Goal: Information Seeking & Learning: Learn about a topic

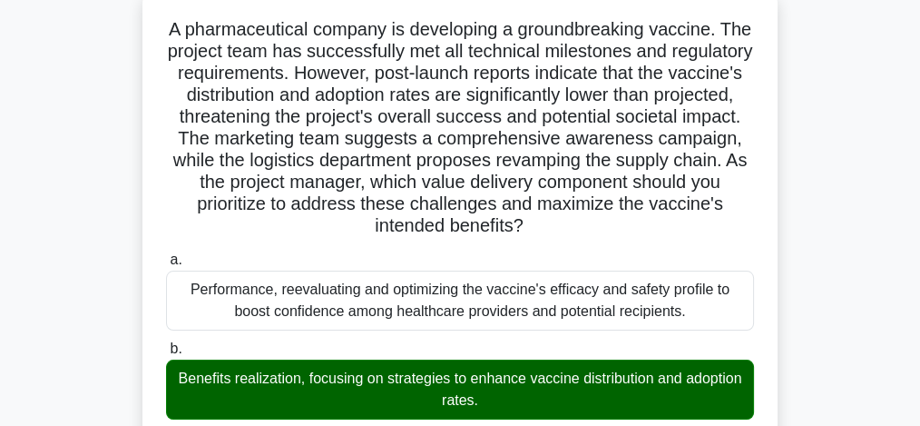
scroll to position [115, 0]
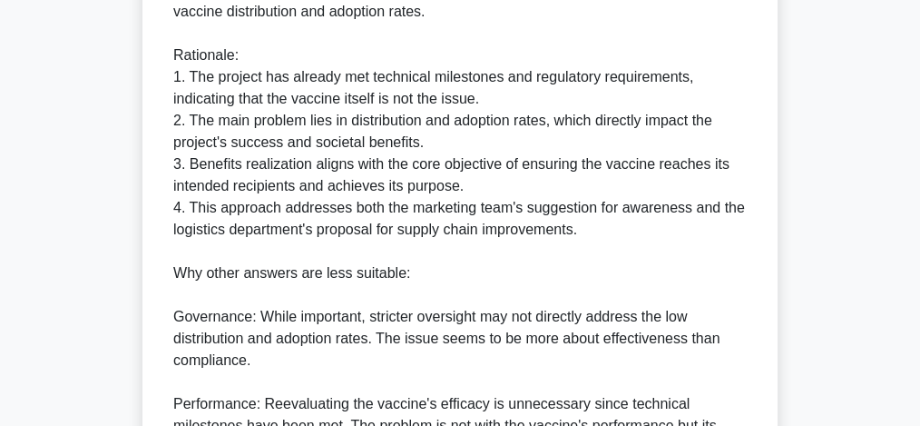
scroll to position [1170, 0]
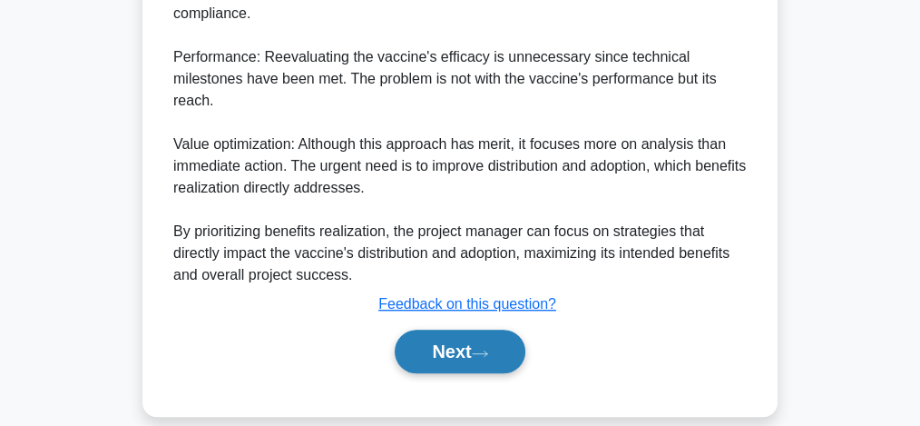
click at [482, 329] on button "Next" at bounding box center [460, 351] width 130 height 44
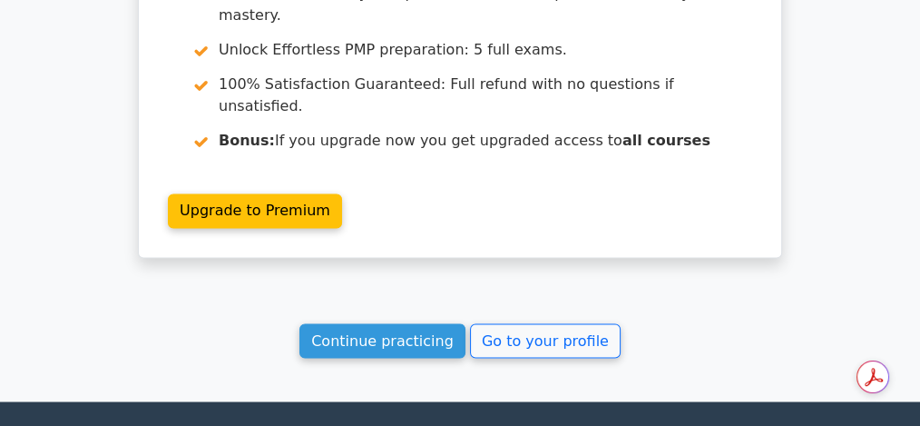
scroll to position [3217, 0]
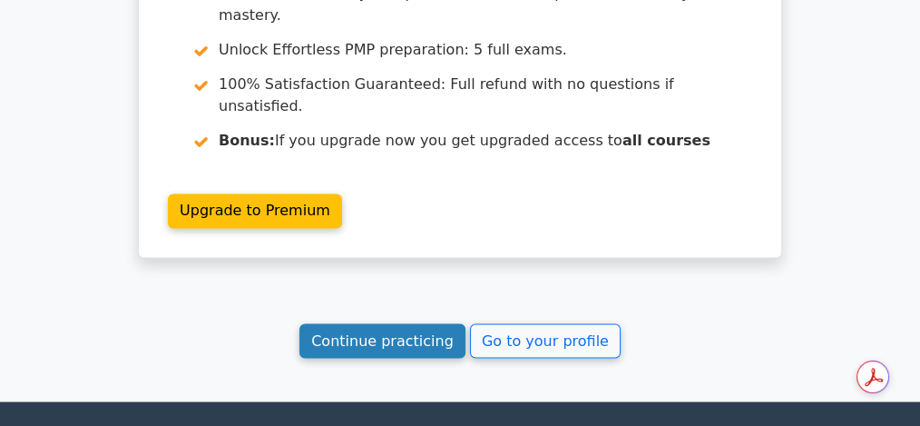
click at [403, 323] on link "Continue practicing" at bounding box center [382, 340] width 166 height 34
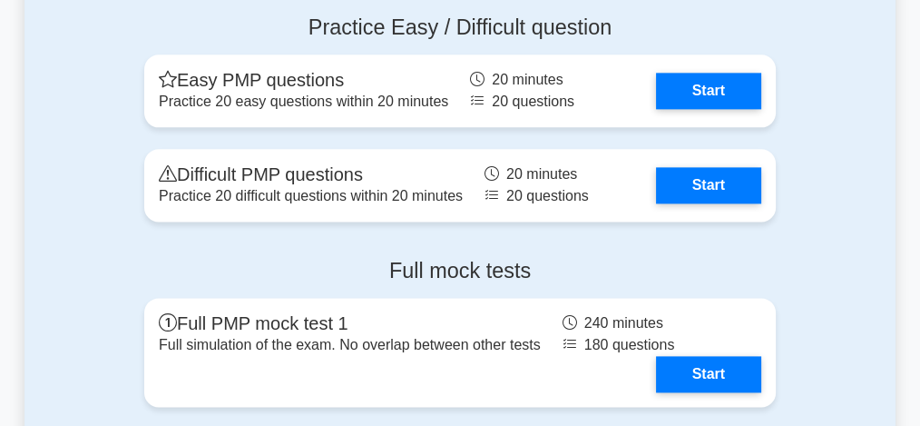
scroll to position [2419, 0]
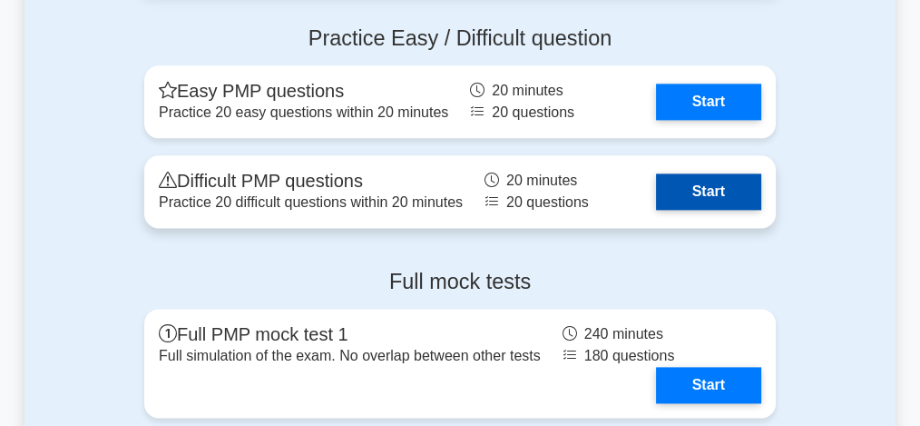
click at [704, 207] on link "Start" at bounding box center [708, 191] width 105 height 36
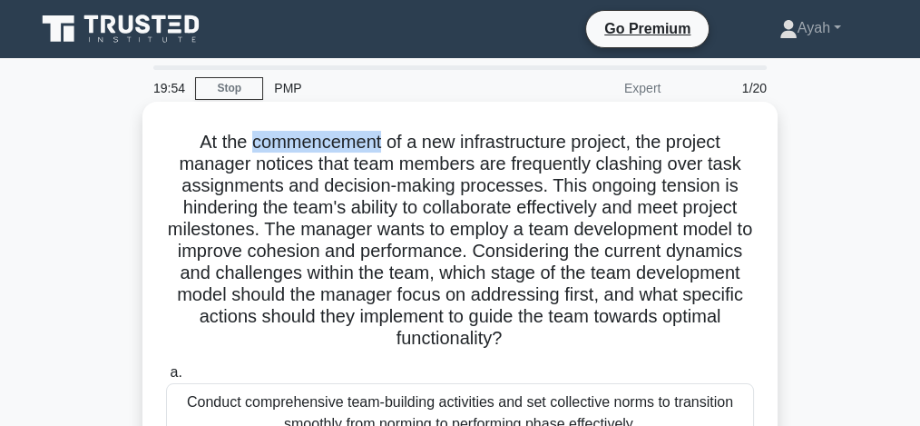
drag, startPoint x: 260, startPoint y: 145, endPoint x: 378, endPoint y: 145, distance: 118.9
click at [378, 145] on h5 "At the commencement of a new infrastructure project, the project manager notice…" at bounding box center [460, 241] width 592 height 220
copy h5 "commencement"
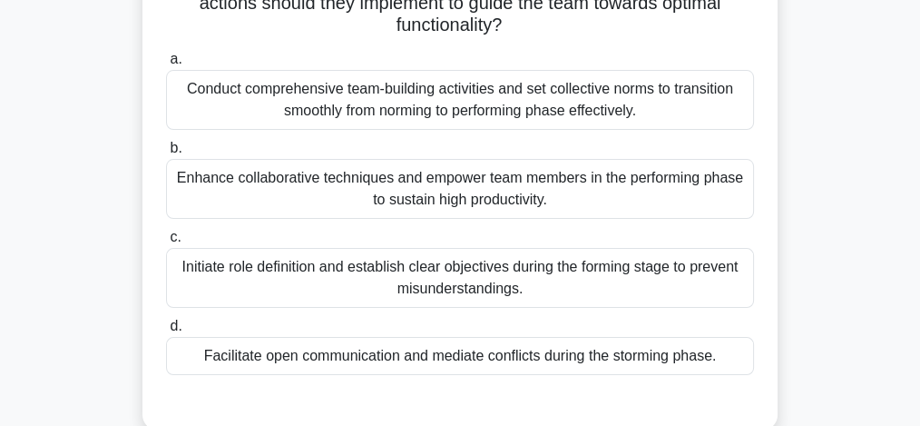
scroll to position [314, 0]
click at [351, 108] on div "Conduct comprehensive team-building activities and set collective norms to tran…" at bounding box center [460, 99] width 588 height 60
click at [166, 64] on input "a. Conduct comprehensive team-building activities and set collective norms to t…" at bounding box center [166, 59] width 0 height 12
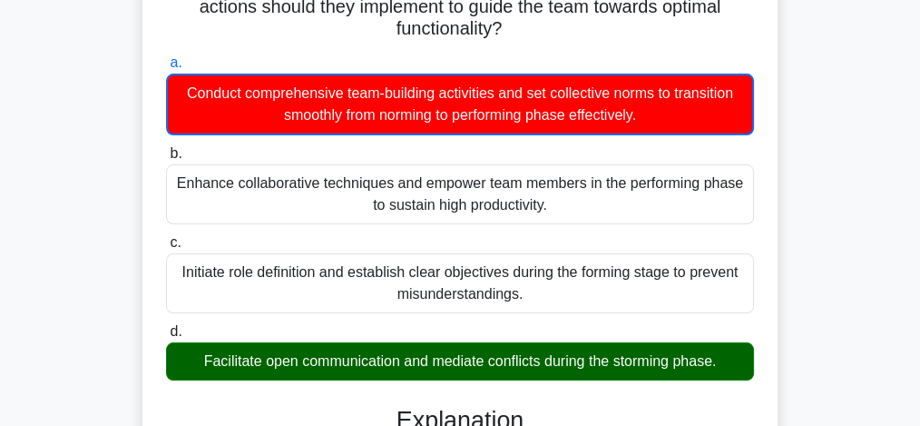
click at [166, 148] on input "b. Enhance collaborative techniques and empower team members in the performing …" at bounding box center [166, 154] width 0 height 12
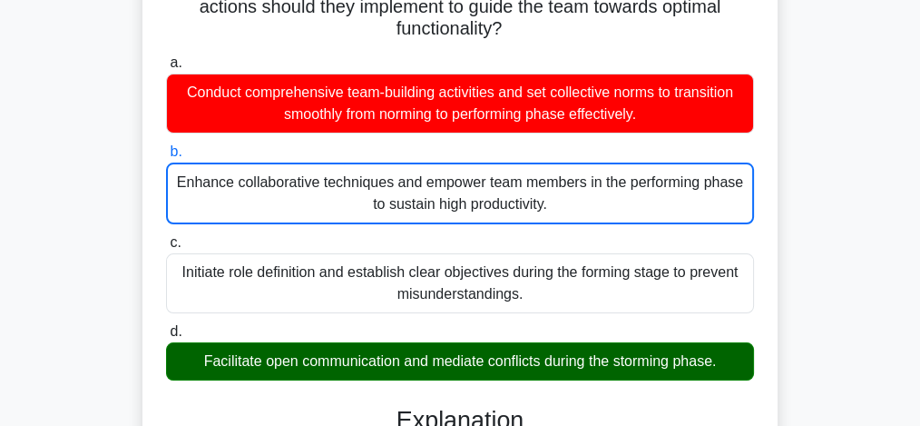
click at [166, 237] on input "c. Initiate role definition and establish clear objectives during the forming s…" at bounding box center [166, 243] width 0 height 12
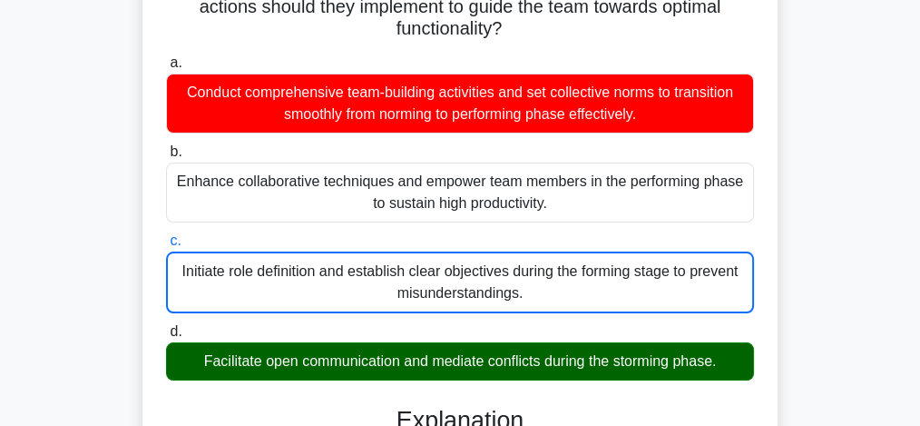
scroll to position [686, 0]
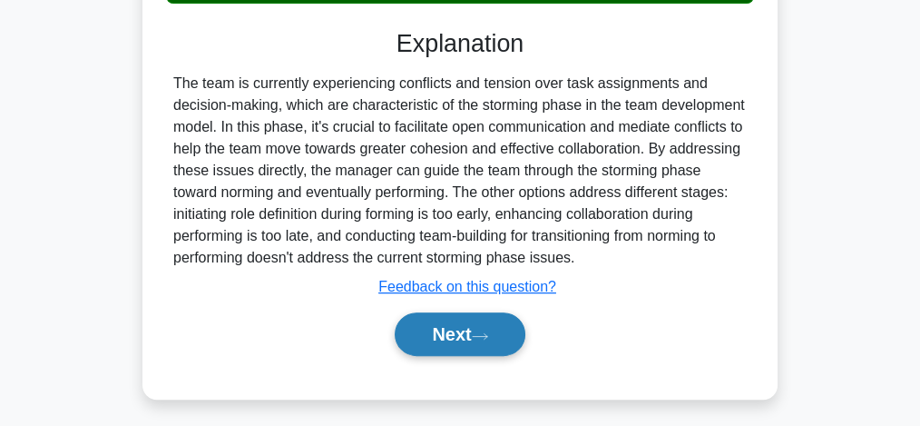
click at [450, 337] on button "Next" at bounding box center [460, 334] width 130 height 44
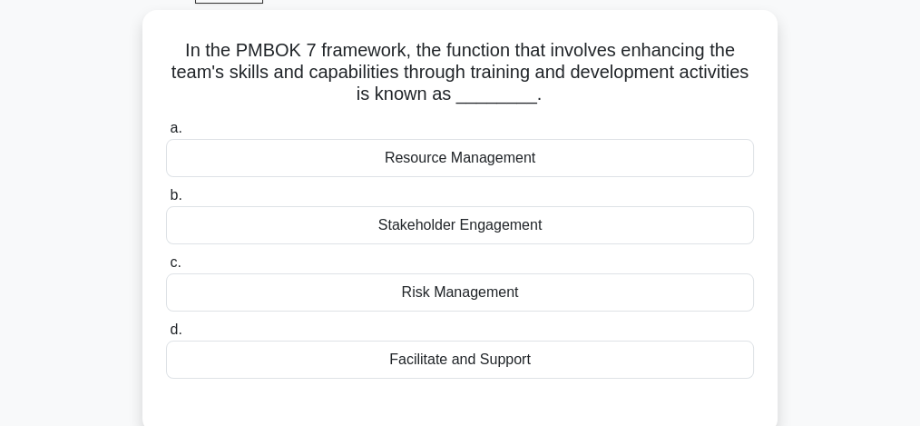
scroll to position [121, 0]
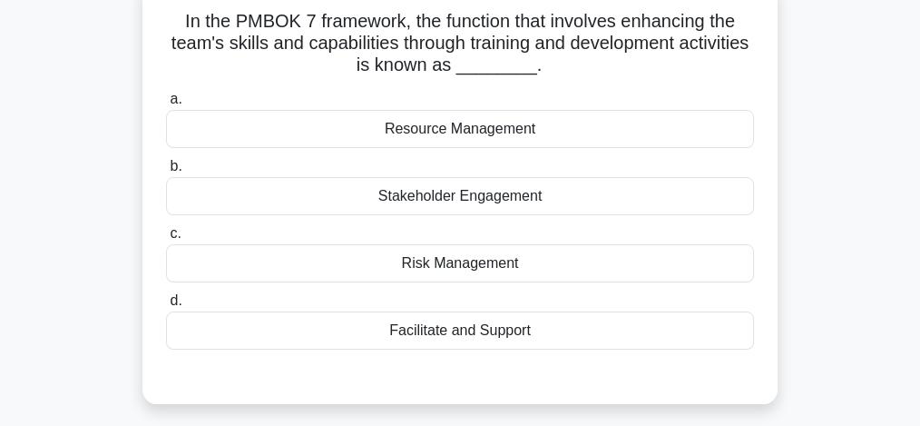
click at [443, 131] on div "Resource Management" at bounding box center [460, 129] width 588 height 38
click at [166, 105] on input "a. Resource Management" at bounding box center [166, 99] width 0 height 12
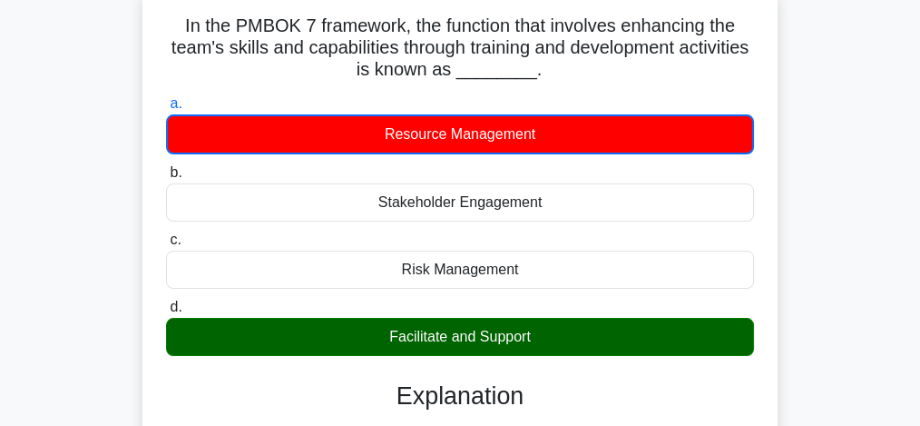
scroll to position [493, 0]
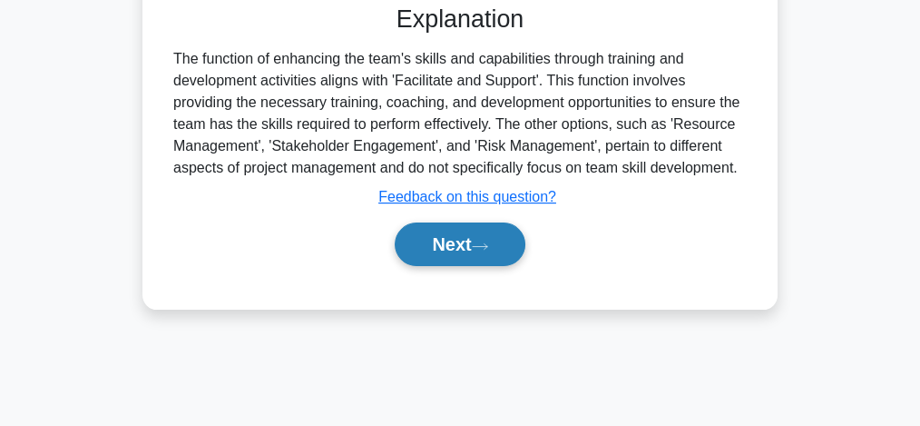
click at [421, 239] on button "Next" at bounding box center [460, 244] width 130 height 44
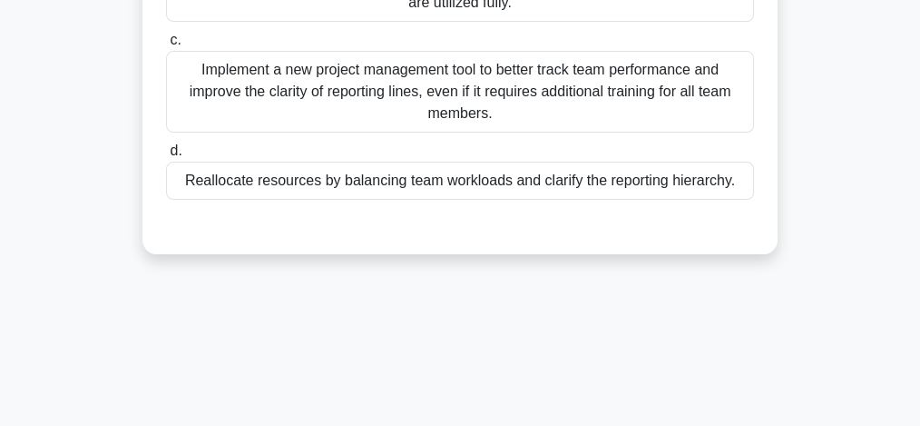
scroll to position [121, 0]
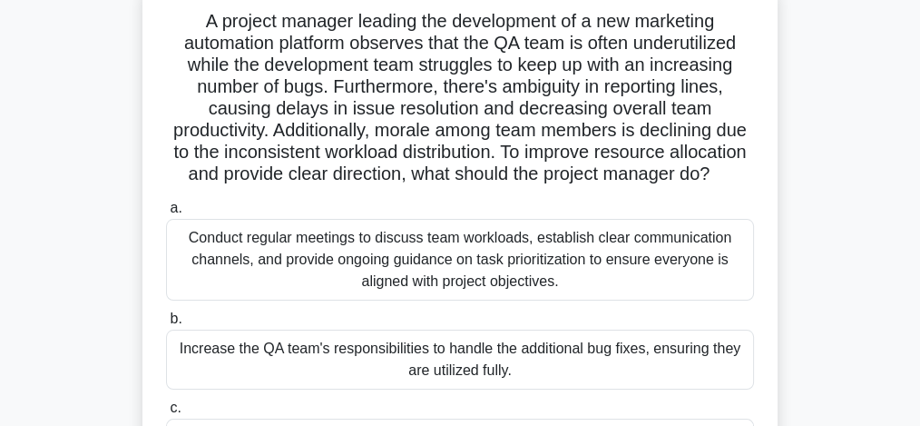
drag, startPoint x: 198, startPoint y: 23, endPoint x: 554, endPoint y: 200, distance: 397.3
click at [554, 186] on h5 "A project manager leading the development of a new marketing automation platfor…" at bounding box center [460, 98] width 592 height 176
copy h5 "A project manager leading the development of a new marketing automation platfor…"
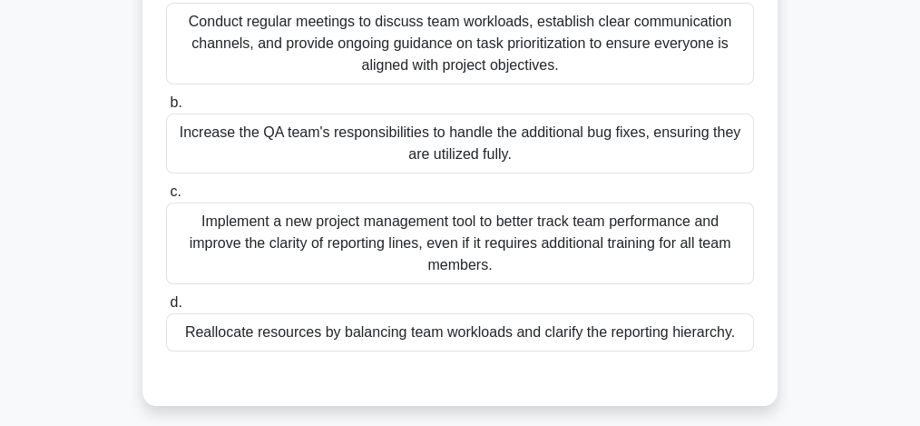
scroll to position [338, 0]
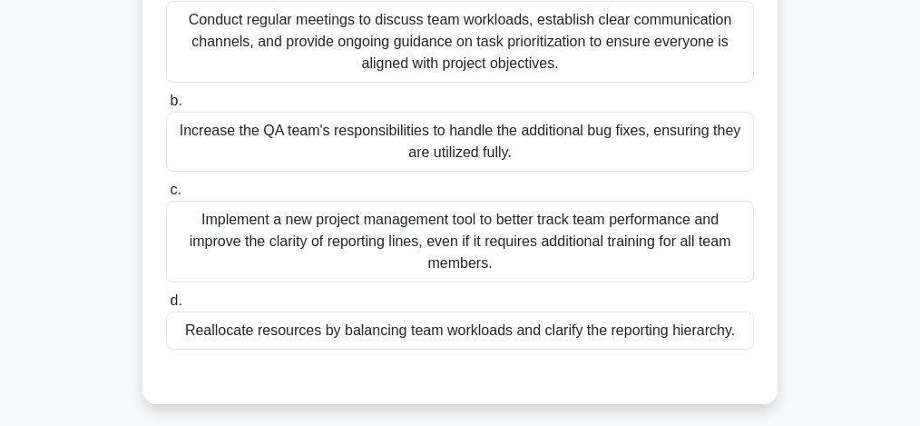
click at [416, 63] on div "Conduct regular meetings to discuss team workloads, establish clear communicati…" at bounding box center [460, 42] width 588 height 82
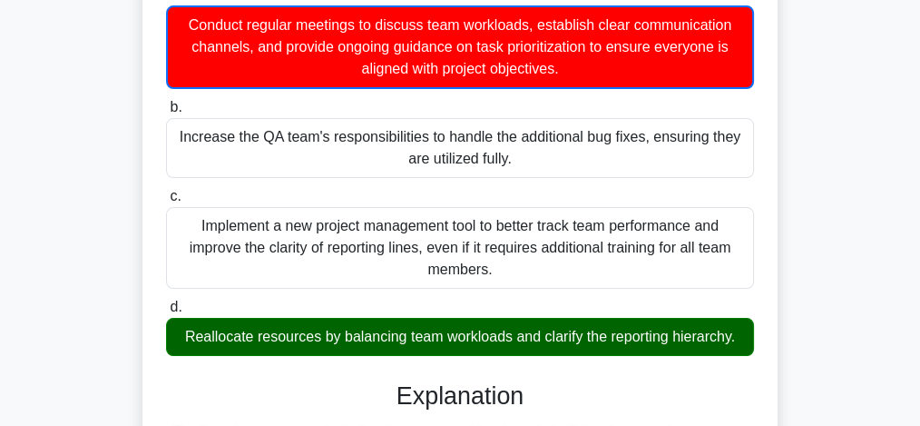
scroll to position [711, 0]
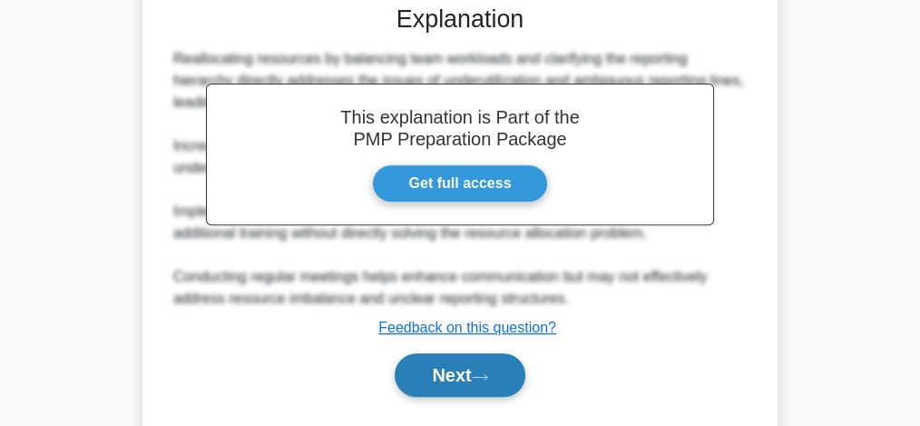
click at [505, 397] on button "Next" at bounding box center [460, 375] width 130 height 44
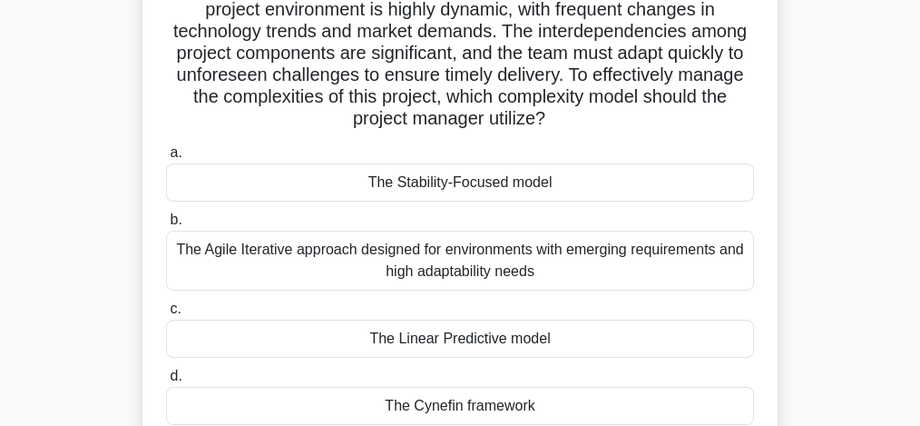
scroll to position [240, 0]
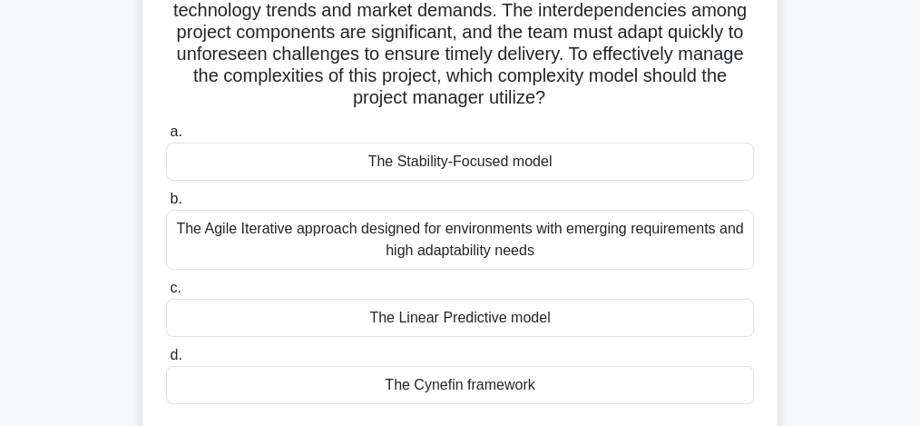
click at [285, 236] on div "The Agile Iterative approach designed for environments with emerging requiremen…" at bounding box center [460, 240] width 588 height 60
click at [166, 205] on input "b. The Agile Iterative approach designed for environments with emerging require…" at bounding box center [166, 199] width 0 height 12
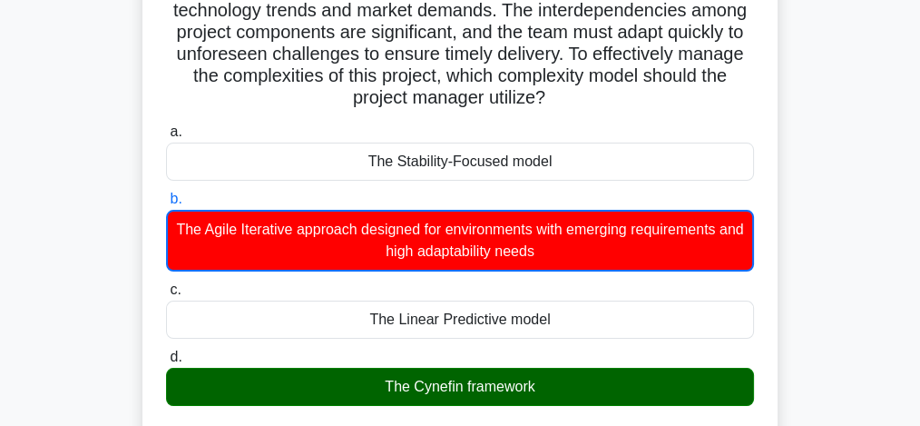
click at [488, 73] on h5 "A multinational corporation is managing a project to launch a new global e-comm…" at bounding box center [460, 0] width 592 height 220
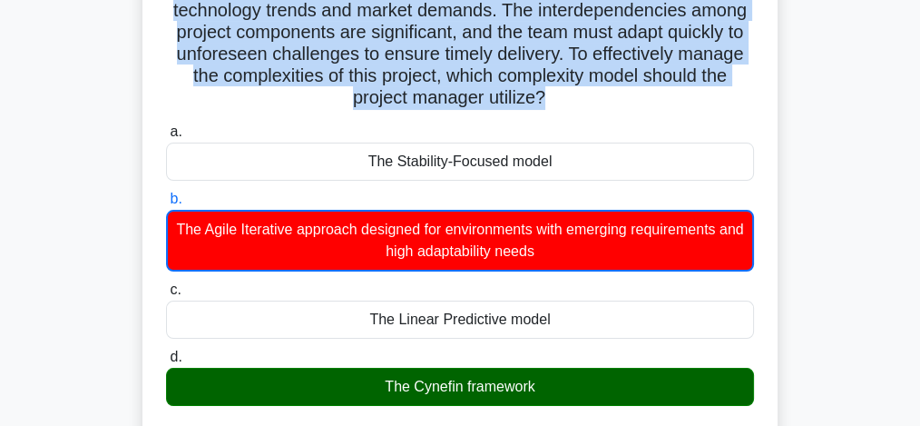
click at [488, 73] on h5 "A multinational corporation is managing a project to launch a new global e-comm…" at bounding box center [460, 0] width 592 height 220
copy div "A multinational corporation is managing a project to launch a new global e-comm…"
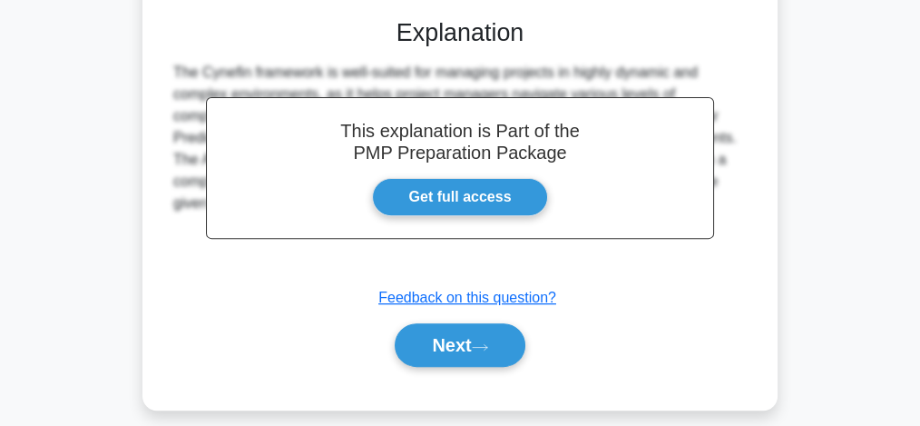
scroll to position [669, 0]
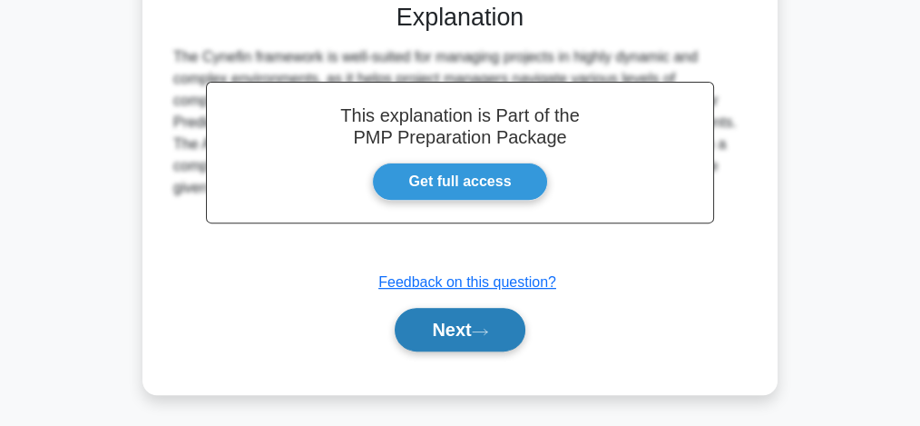
click at [466, 334] on button "Next" at bounding box center [460, 330] width 130 height 44
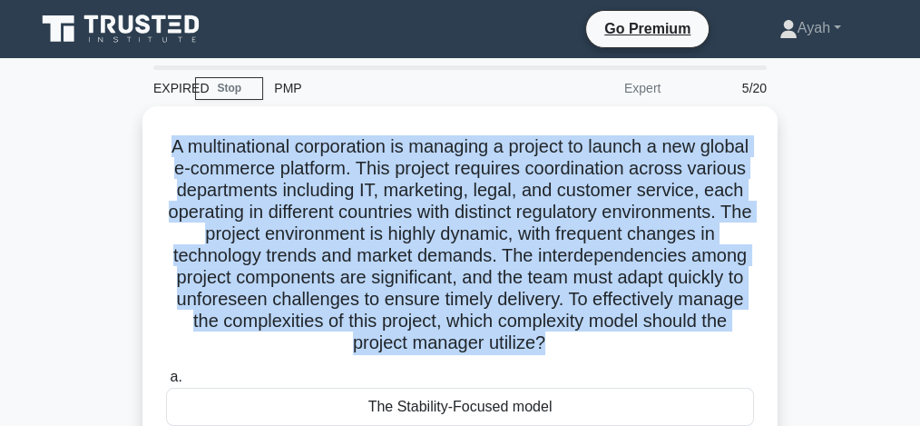
scroll to position [24, 0]
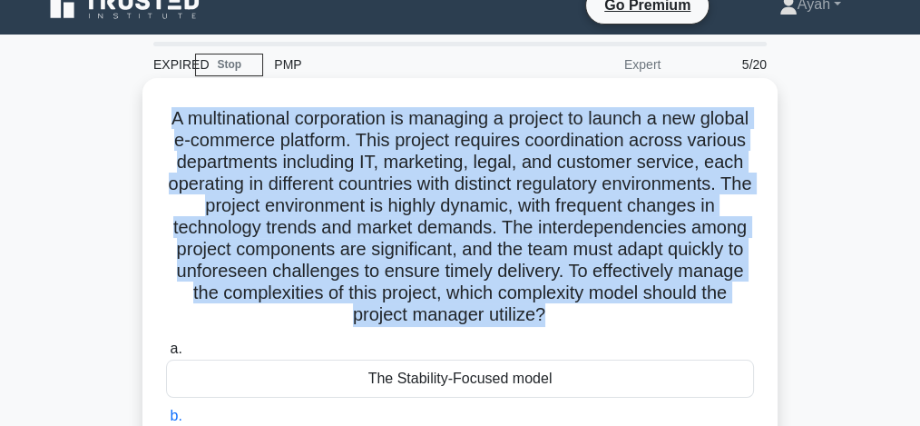
click at [385, 246] on h5 "A multinational corporation is managing a project to launch a new global e-comm…" at bounding box center [460, 217] width 592 height 220
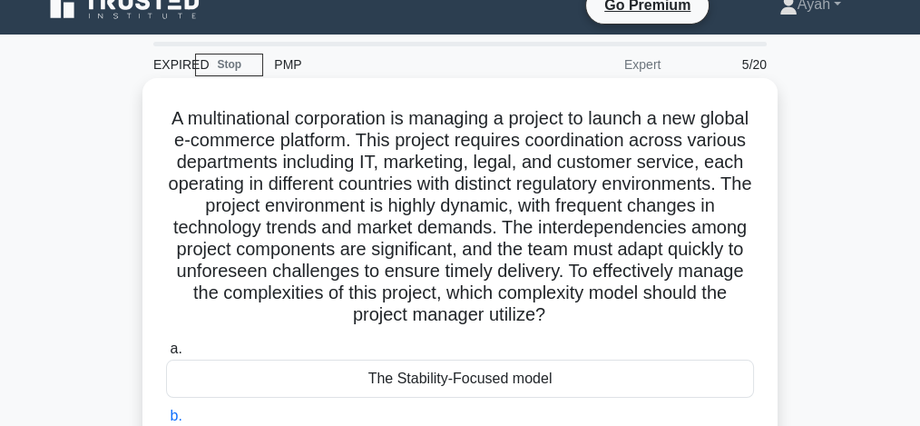
click at [385, 246] on h5 "A multinational corporation is managing a project to launch a new global e-comm…" at bounding box center [460, 217] width 592 height 220
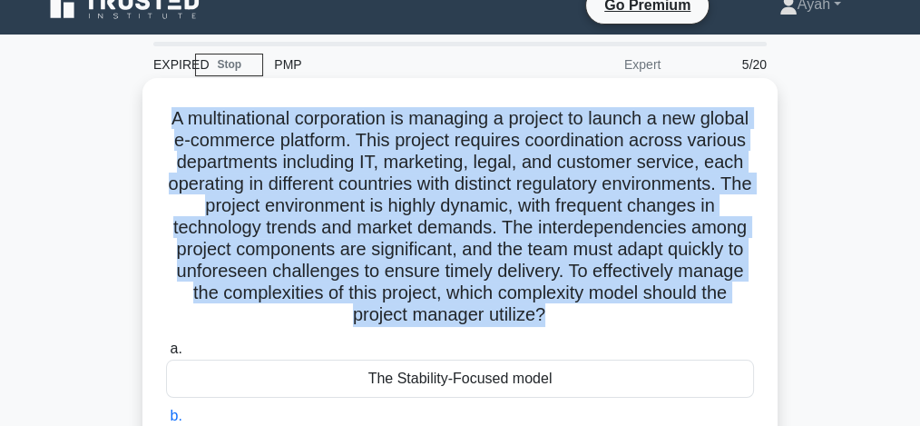
click at [385, 246] on h5 "A multinational corporation is managing a project to launch a new global e-comm…" at bounding box center [460, 217] width 592 height 220
copy div "A multinational corporation is managing a project to launch a new global e-comm…"
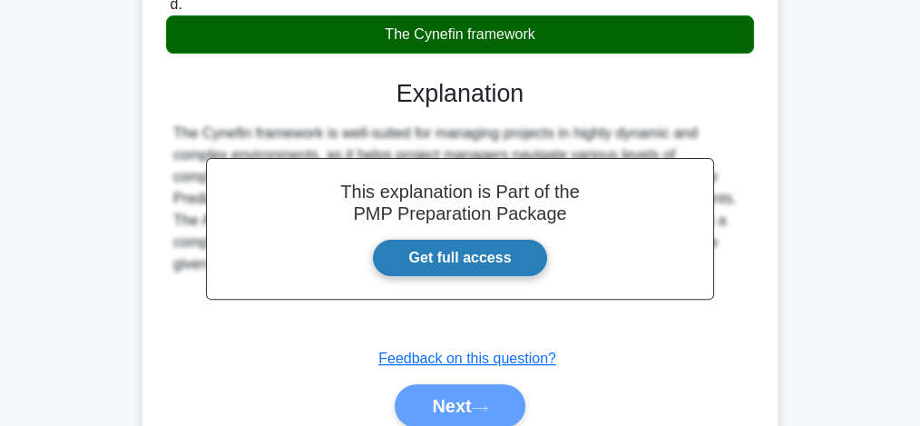
scroll to position [669, 0]
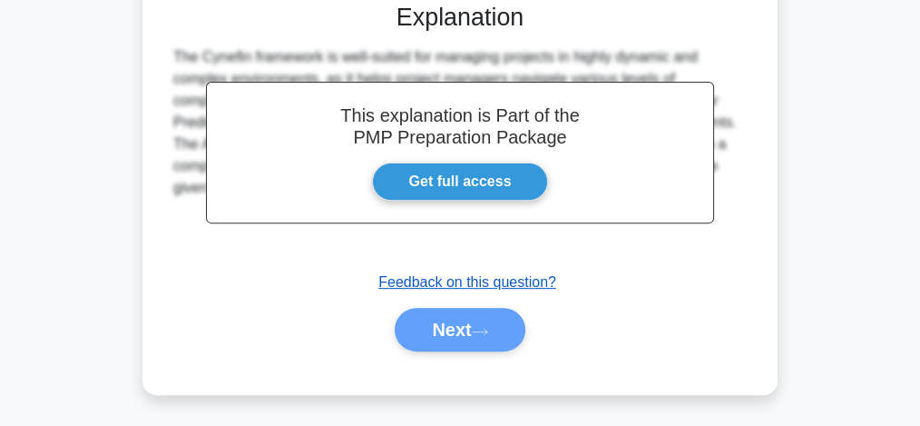
click at [461, 280] on u "Feedback on this question?" at bounding box center [467, 281] width 178 height 15
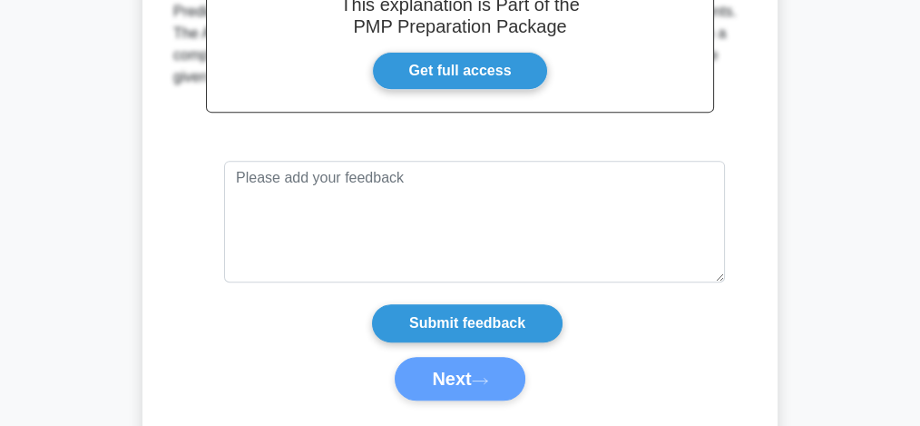
scroll to position [828, 0]
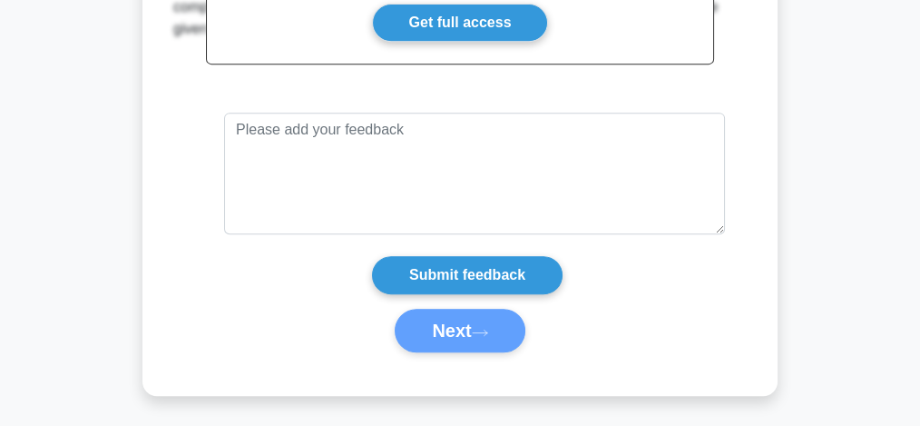
click at [448, 327] on div "Next" at bounding box center [459, 331] width 595 height 44
click at [440, 330] on div "Next" at bounding box center [459, 331] width 595 height 44
click at [472, 318] on div "Next" at bounding box center [459, 331] width 595 height 44
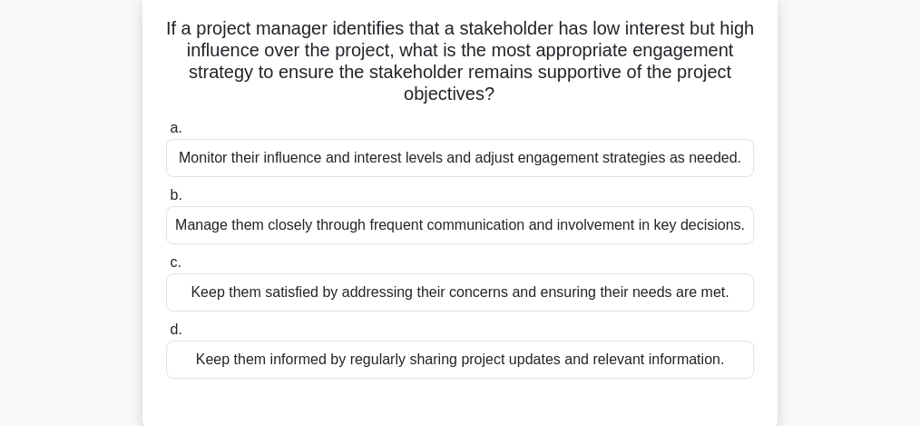
scroll to position [121, 0]
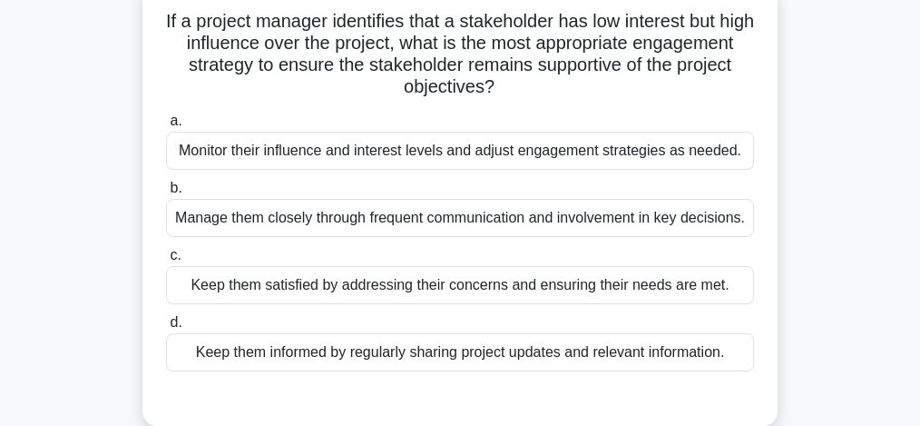
click at [541, 285] on div "Keep them satisfied by addressing their concerns and ensuring their needs are m…" at bounding box center [460, 285] width 588 height 38
click at [166, 261] on input "c. Keep them satisfied by addressing their concerns and ensuring their needs ar…" at bounding box center [166, 256] width 0 height 12
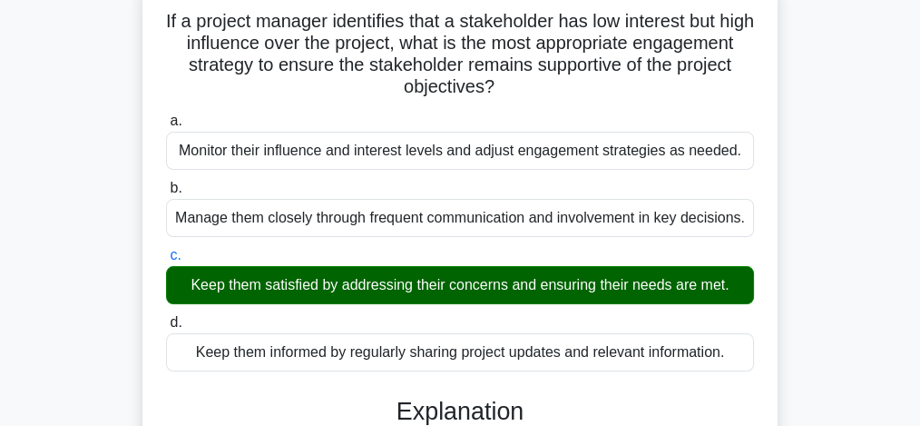
click at [166, 317] on input "d. Keep them informed by regularly sharing project updates and relevant informa…" at bounding box center [166, 323] width 0 height 12
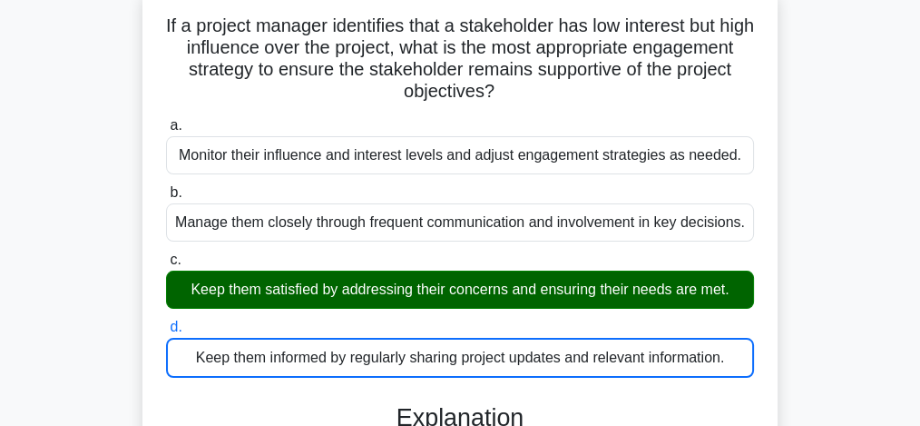
scroll to position [493, 0]
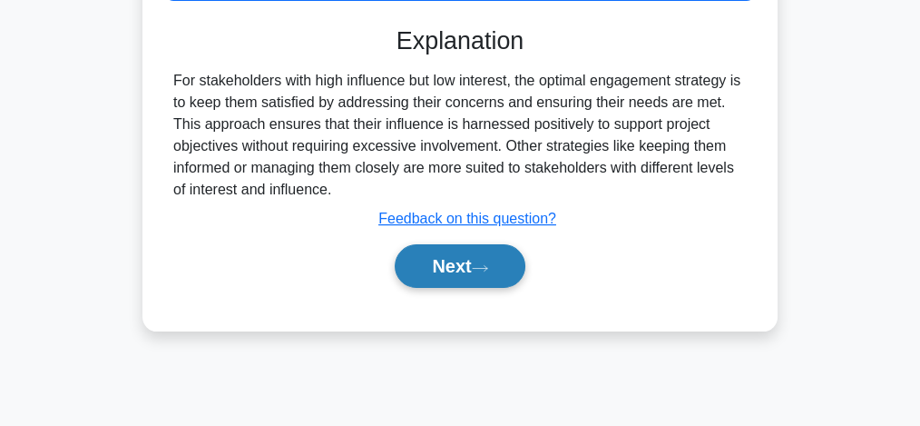
click at [474, 255] on button "Next" at bounding box center [460, 266] width 130 height 44
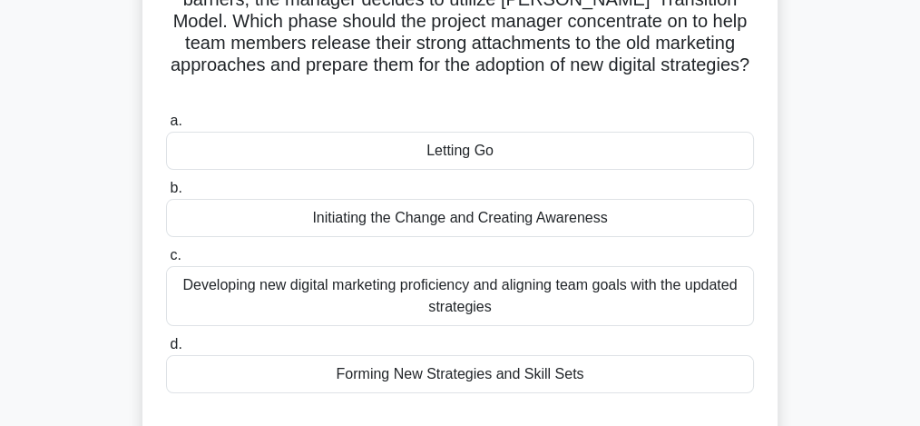
scroll to position [323, 0]
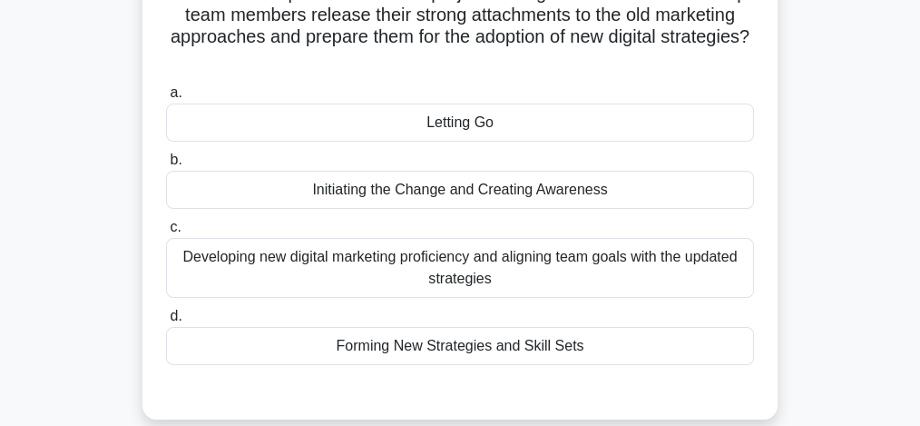
click at [653, 190] on div "Initiating the Change and Creating Awareness" at bounding box center [460, 190] width 588 height 38
click at [166, 166] on input "b. Initiating the Change and Creating Awareness" at bounding box center [166, 160] width 0 height 12
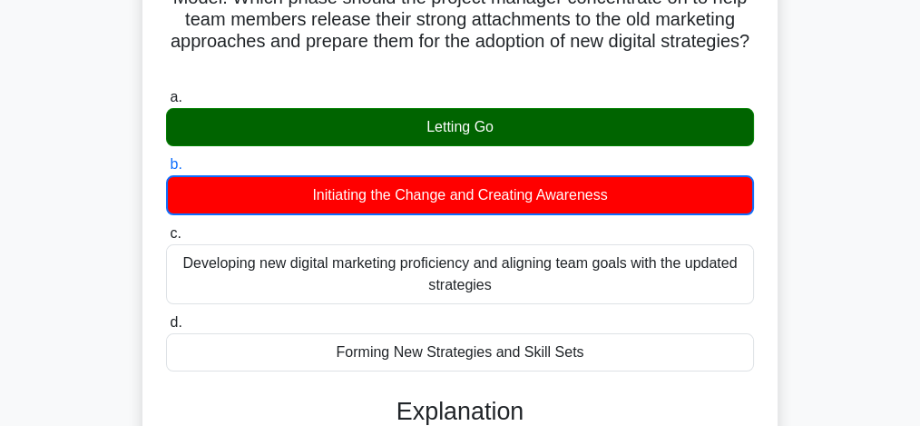
scroll to position [603, 0]
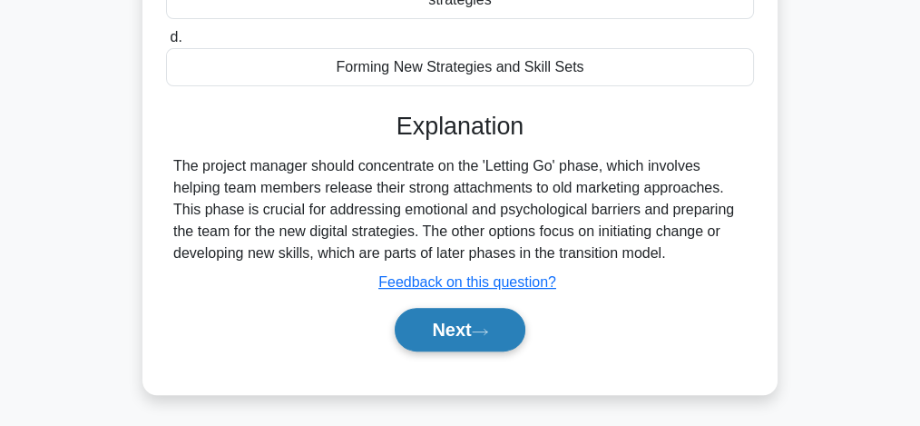
click at [432, 315] on button "Next" at bounding box center [460, 330] width 130 height 44
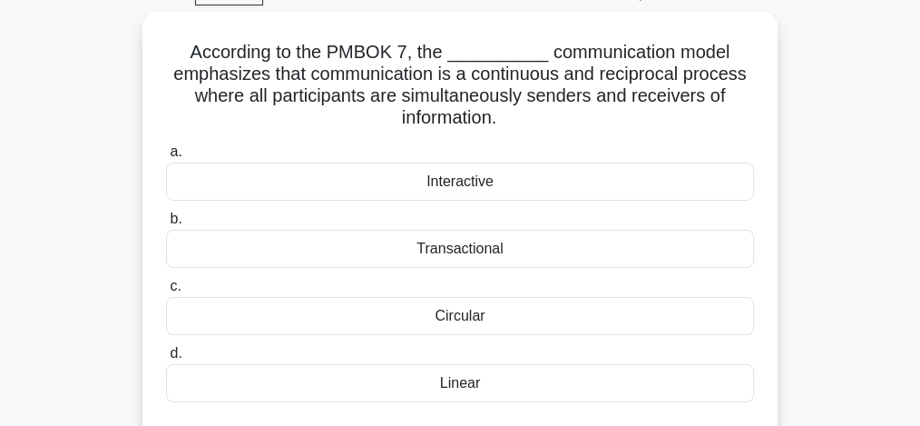
scroll to position [95, 0]
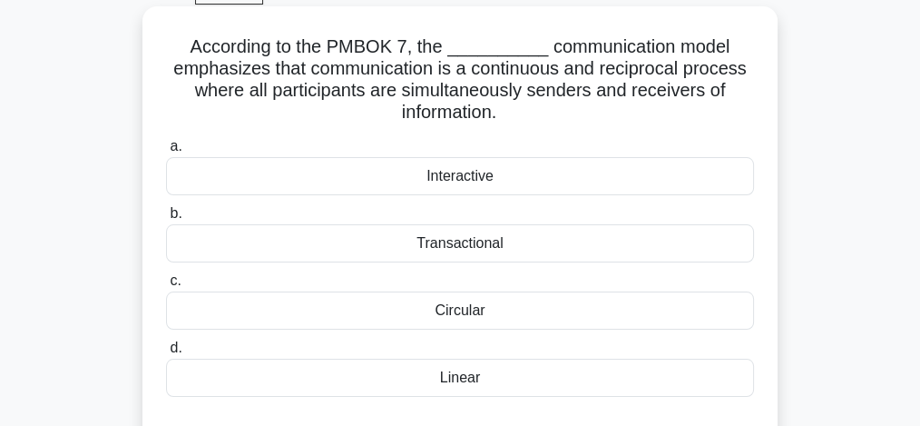
click at [427, 181] on div "Interactive" at bounding box center [460, 176] width 588 height 38
click at [166, 152] on input "a. Interactive" at bounding box center [166, 147] width 0 height 12
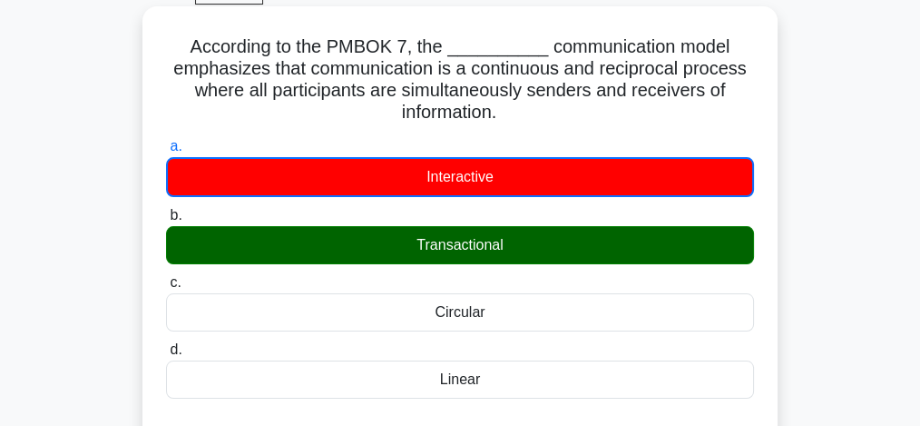
click at [166, 210] on input "b. Transactional" at bounding box center [166, 216] width 0 height 12
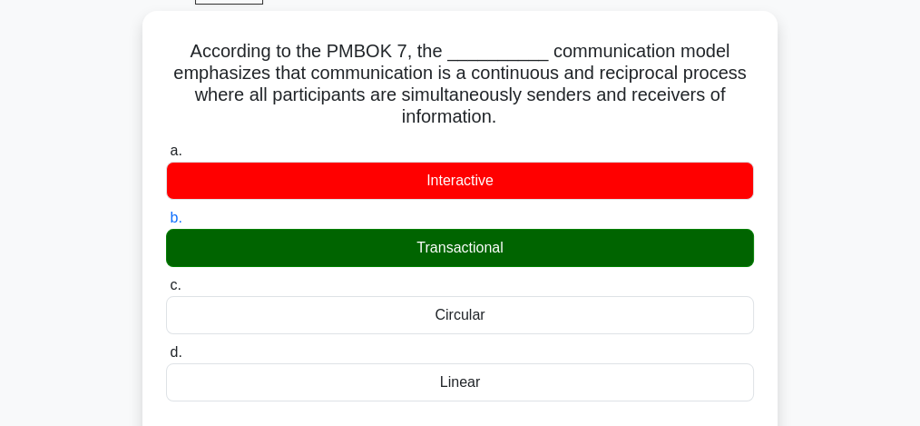
click at [76, 275] on div "According to the PMBOK 7, the __________ communication model emphasizes that co…" at bounding box center [460, 425] width 871 height 829
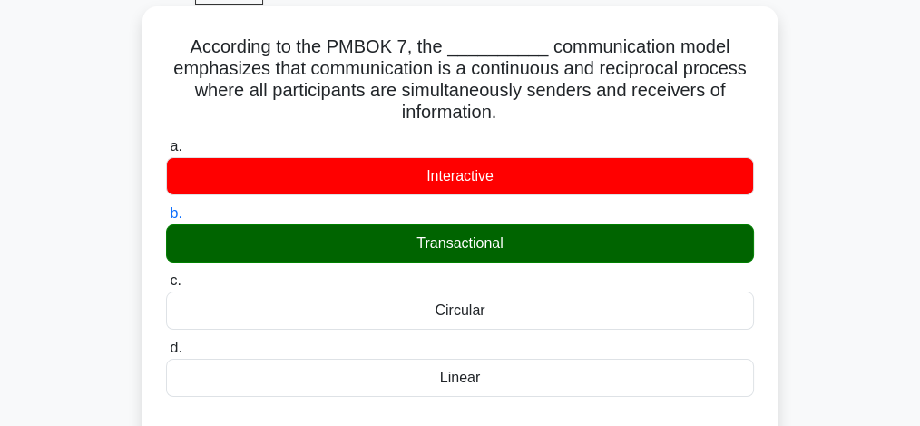
drag, startPoint x: 473, startPoint y: 71, endPoint x: 535, endPoint y: 125, distance: 83.0
click at [535, 124] on h5 "According to the PMBOK 7, the __________ communication model emphasizes that co…" at bounding box center [460, 79] width 592 height 89
copy h5 "continuous and reciprocal process where all participants are simultaneously sen…"
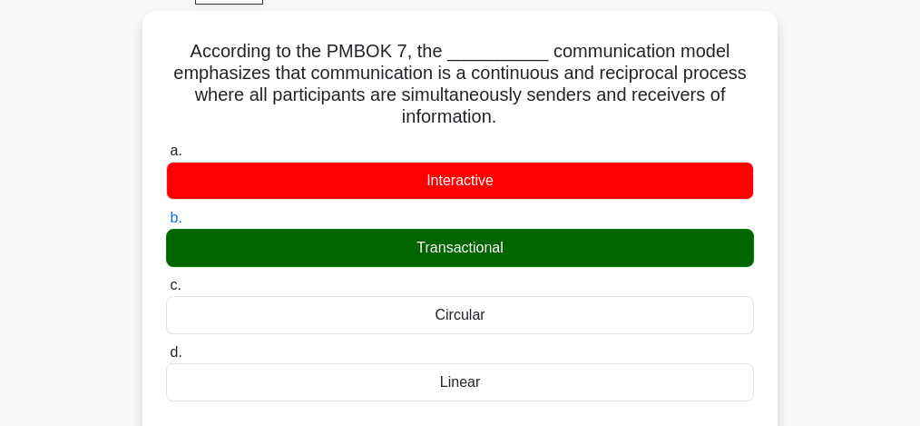
click at [97, 324] on div "According to the PMBOK 7, the __________ communication model emphasizes that co…" at bounding box center [460, 425] width 871 height 829
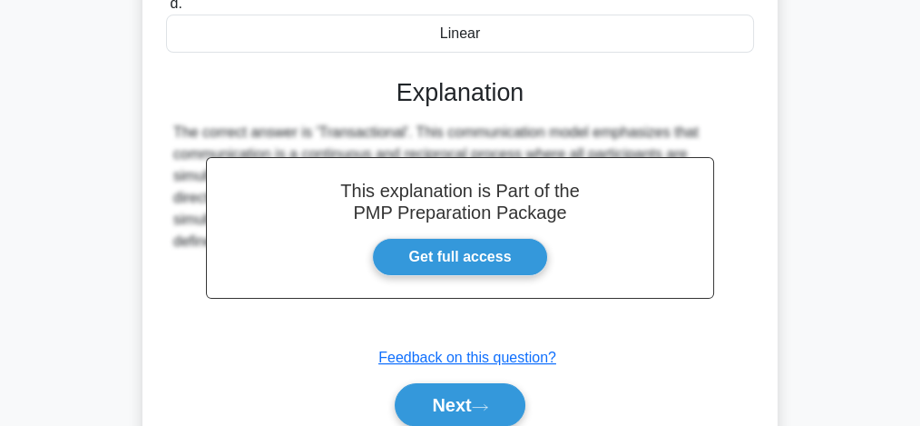
scroll to position [554, 0]
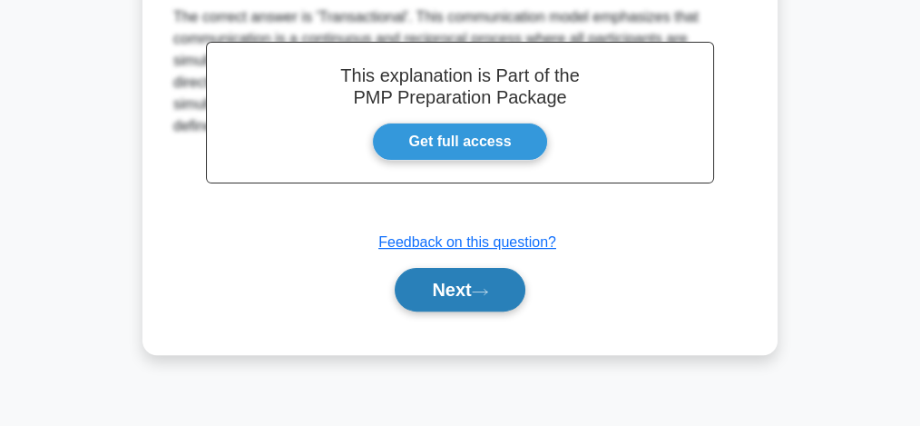
click at [488, 280] on button "Next" at bounding box center [460, 290] width 130 height 44
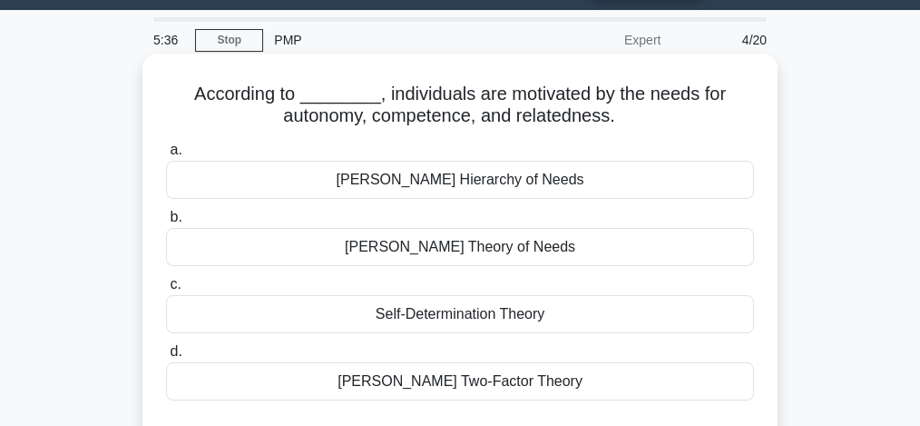
scroll to position [73, 0]
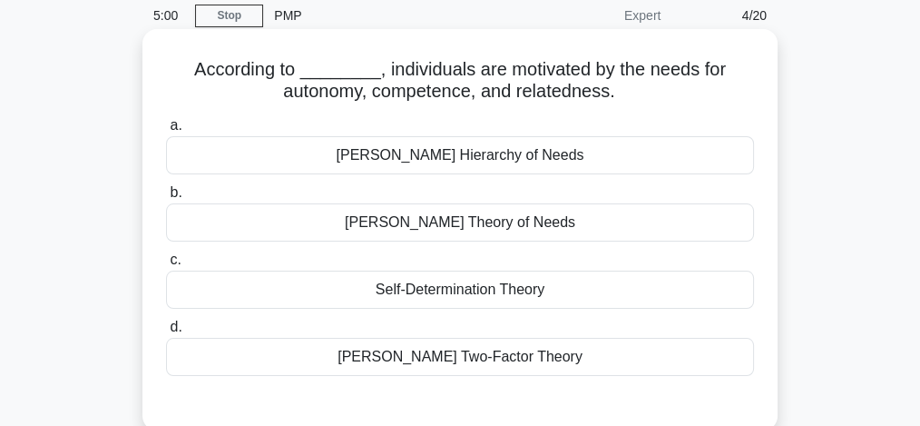
drag, startPoint x: 368, startPoint y: 222, endPoint x: 573, endPoint y: 225, distance: 204.2
click at [573, 225] on div "[PERSON_NAME] Theory of Needs" at bounding box center [460, 222] width 588 height 38
copy div "[PERSON_NAME] Theory of Needs"
click at [437, 356] on div "[PERSON_NAME] Two-Factor Theory" at bounding box center [460, 357] width 588 height 38
click at [166, 333] on input "[PERSON_NAME] Two-Factor Theory" at bounding box center [166, 327] width 0 height 12
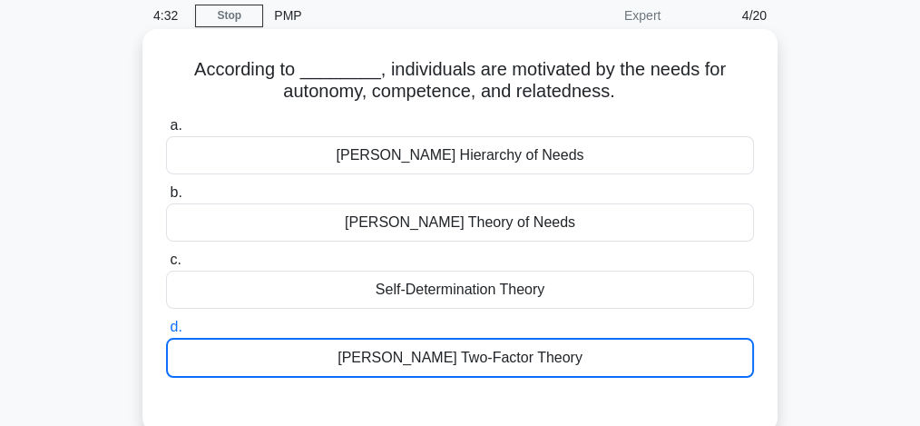
click at [437, 356] on div "[PERSON_NAME] Two-Factor Theory" at bounding box center [460, 358] width 588 height 40
click at [166, 333] on input "[PERSON_NAME] Two-Factor Theory" at bounding box center [166, 327] width 0 height 12
click at [437, 356] on div "[PERSON_NAME] Two-Factor Theory" at bounding box center [460, 358] width 588 height 40
click at [166, 333] on input "[PERSON_NAME] Two-Factor Theory" at bounding box center [166, 327] width 0 height 12
copy div "[PERSON_NAME] Two-Factor Theory"
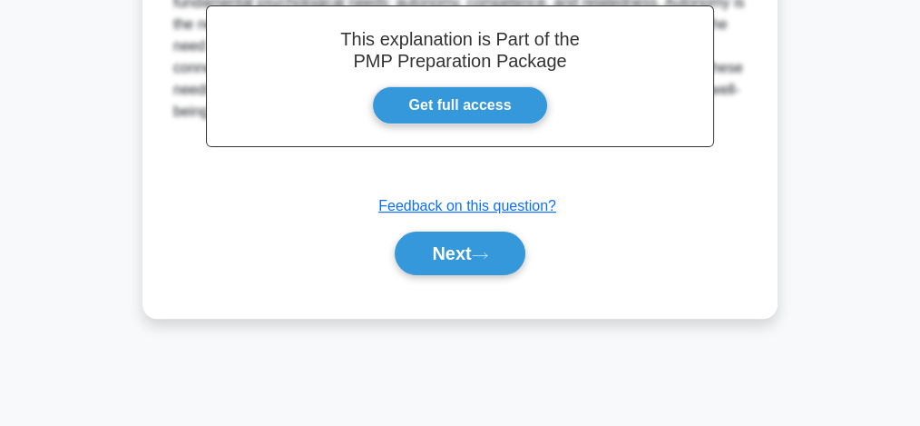
scroll to position [554, 0]
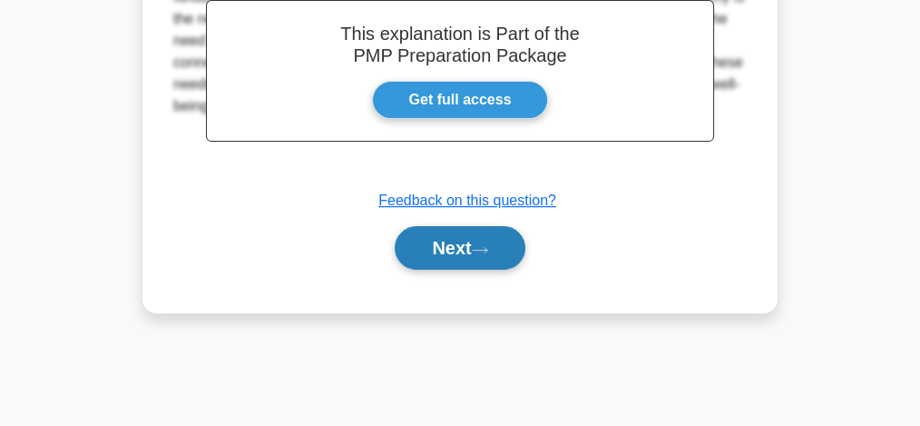
click at [434, 251] on button "Next" at bounding box center [460, 248] width 130 height 44
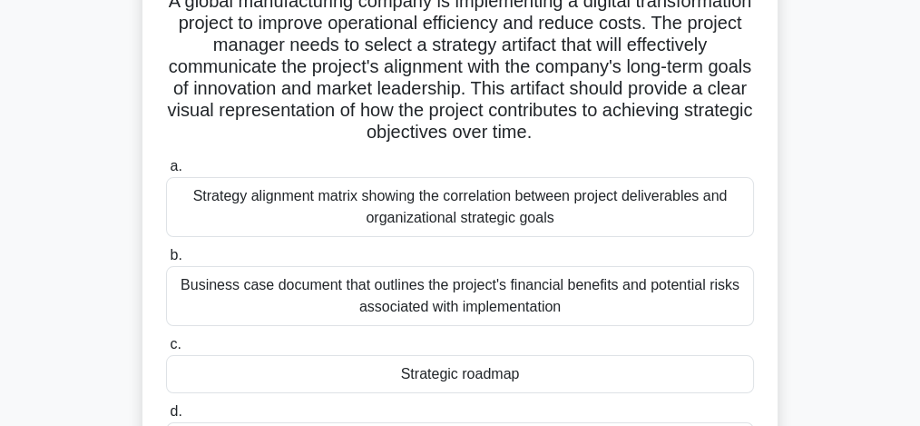
scroll to position [169, 0]
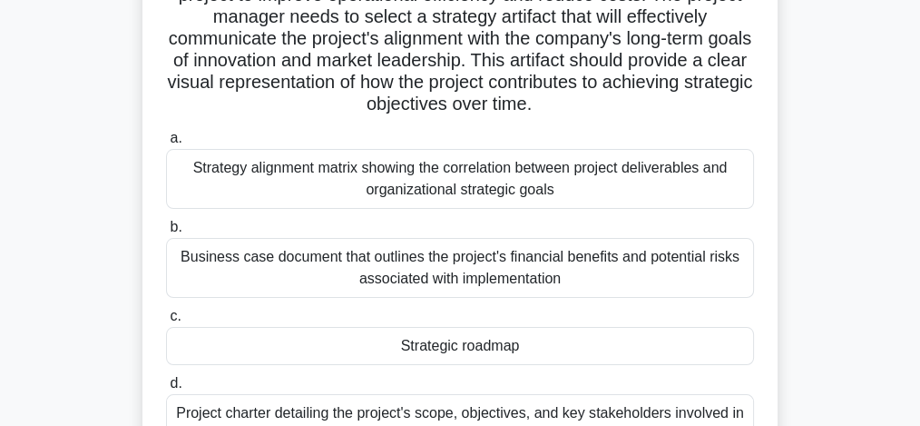
click at [361, 165] on div "Strategy alignment matrix showing the correlation between project deliverables …" at bounding box center [460, 179] width 588 height 60
click at [166, 144] on input "a. Strategy alignment matrix showing the correlation between project deliverabl…" at bounding box center [166, 138] width 0 height 12
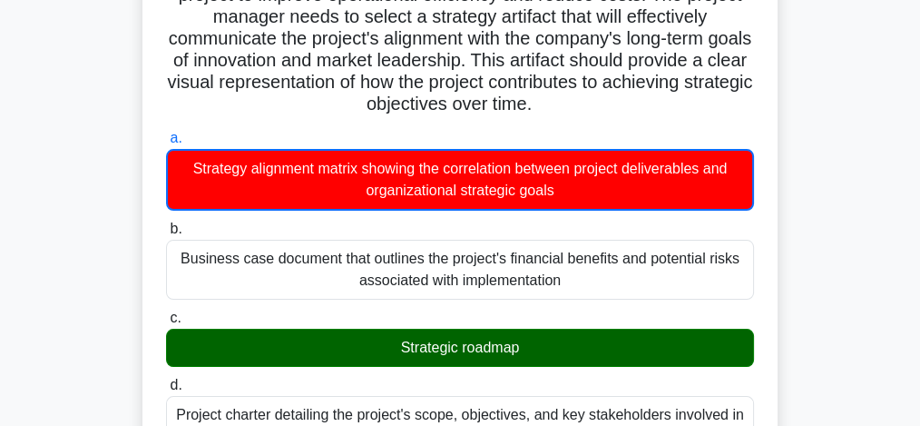
click at [166, 223] on input "b. Business case document that outlines the project's financial benefits and po…" at bounding box center [166, 229] width 0 height 12
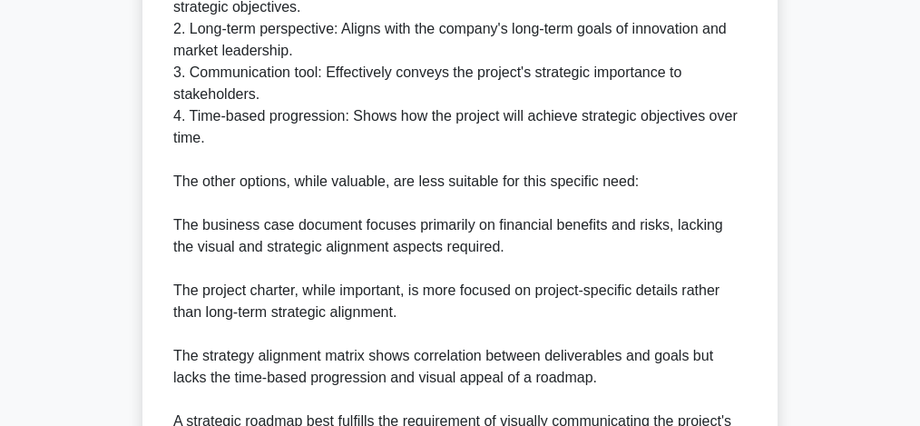
scroll to position [1016, 0]
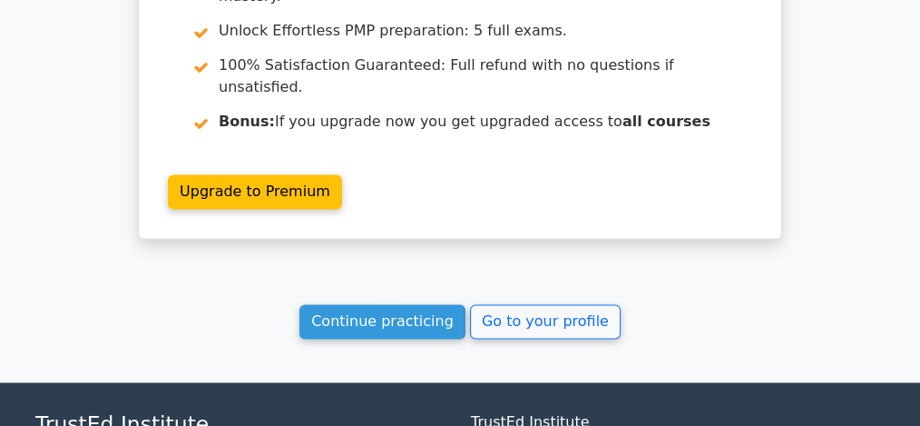
scroll to position [2677, 0]
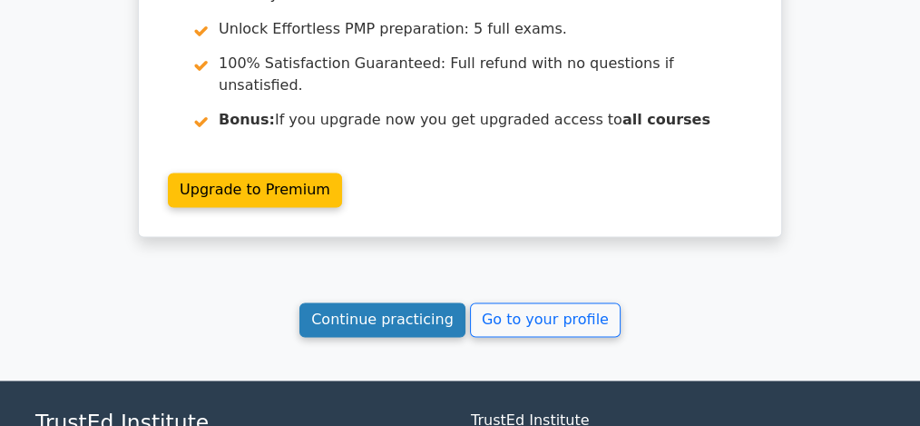
click at [346, 302] on link "Continue practicing" at bounding box center [382, 319] width 166 height 34
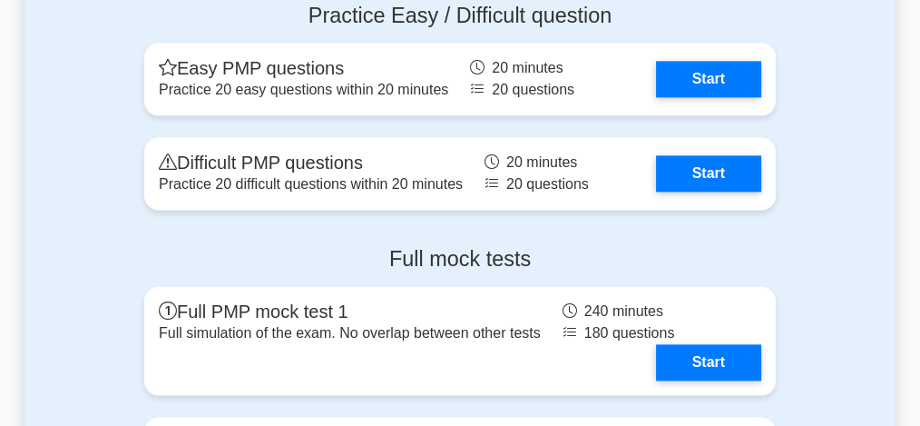
scroll to position [2419, 0]
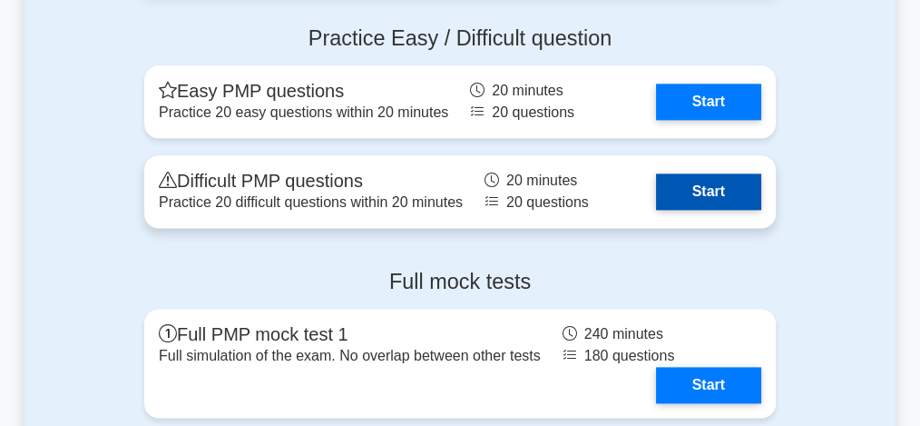
click at [736, 204] on link "Start" at bounding box center [708, 191] width 105 height 36
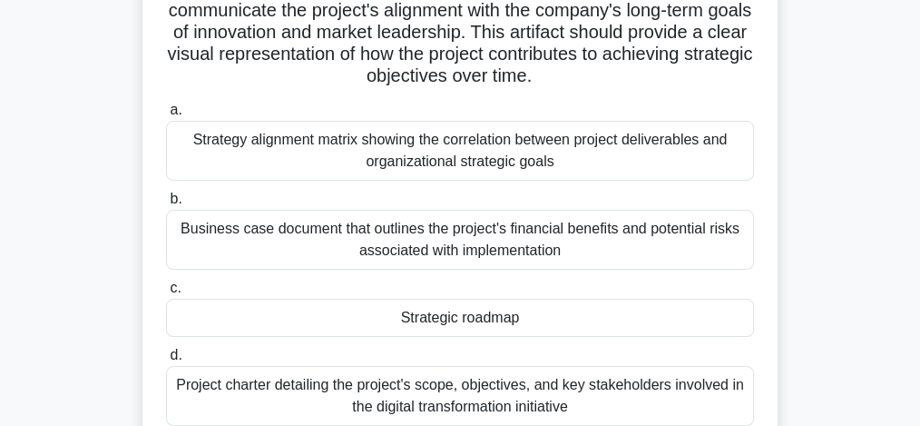
scroll to position [241, 0]
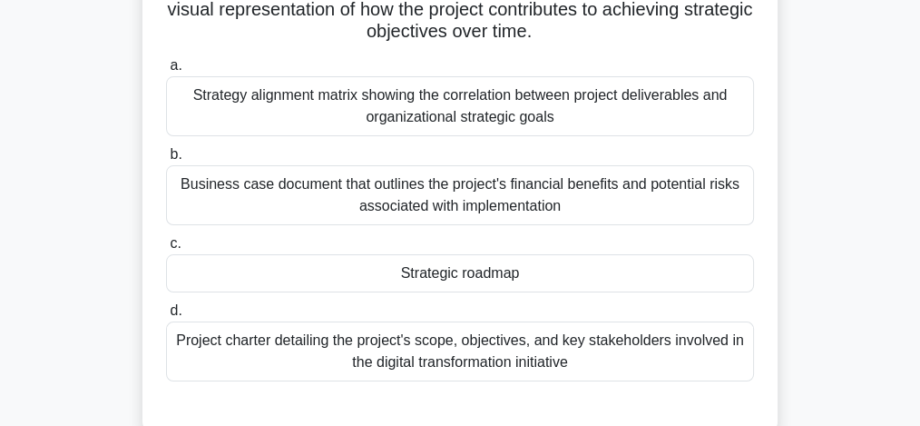
click at [441, 278] on div "Strategic roadmap" at bounding box center [460, 273] width 588 height 38
click at [166, 250] on input "c. Strategic roadmap" at bounding box center [166, 244] width 0 height 12
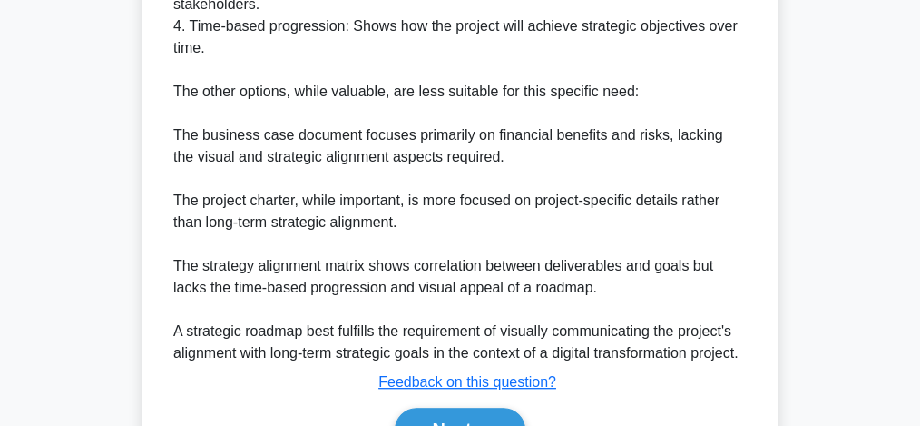
scroll to position [1103, 0]
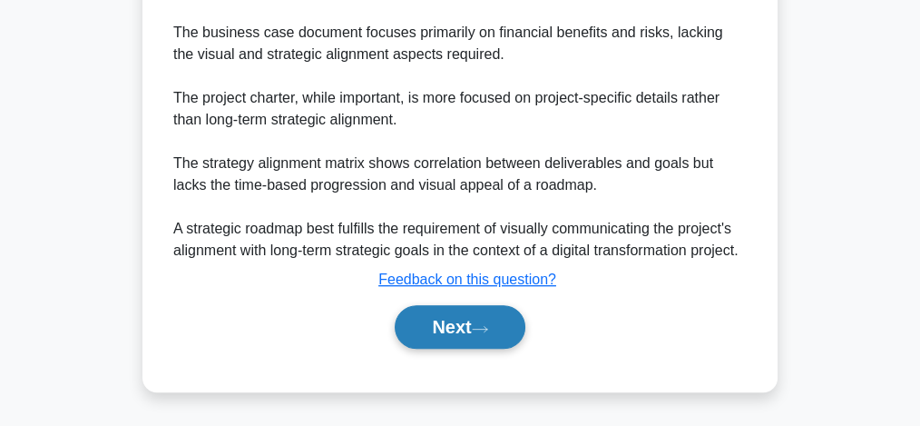
click at [496, 327] on button "Next" at bounding box center [460, 327] width 130 height 44
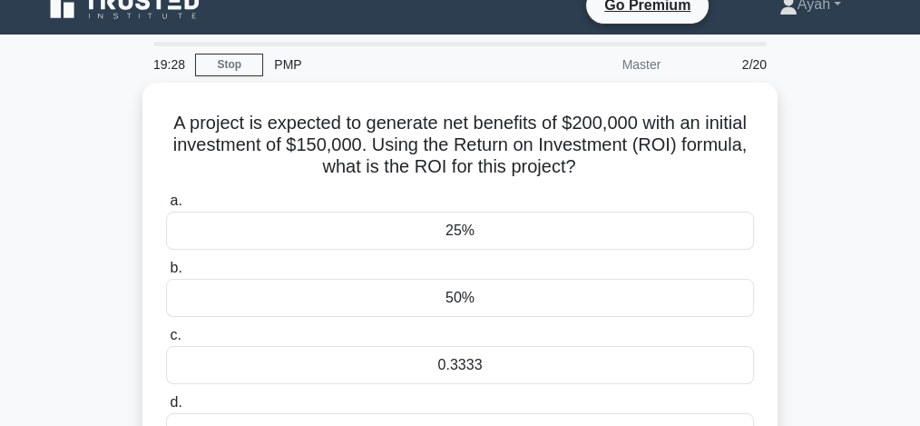
scroll to position [48, 0]
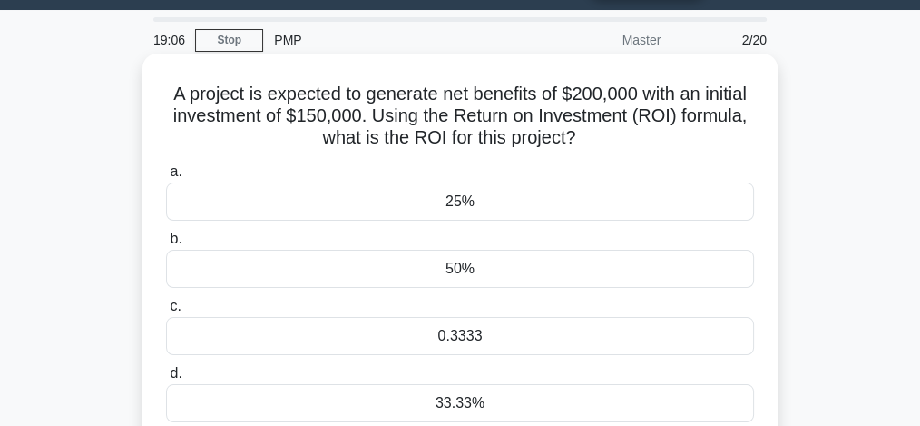
drag, startPoint x: 193, startPoint y: 85, endPoint x: 626, endPoint y: 152, distance: 438.1
click at [626, 152] on div "A project is expected to generate net benefits of $200,000 with an initial inve…" at bounding box center [460, 265] width 621 height 408
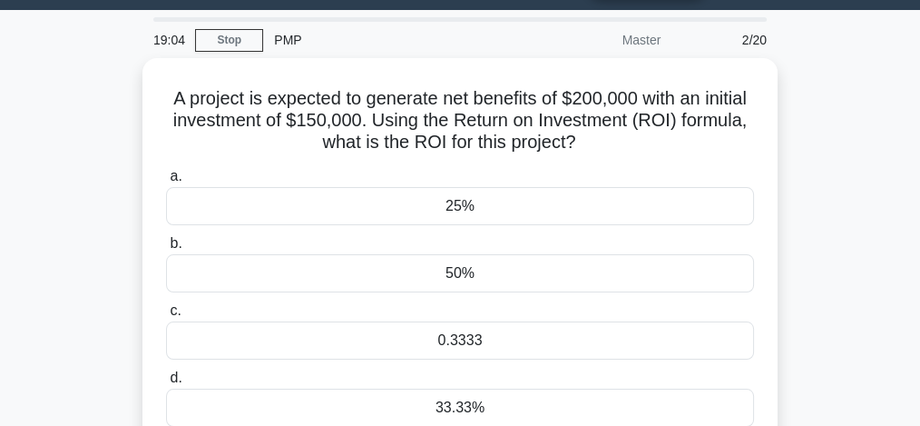
copy h5 "A project is expected to generate net benefits of $200,000 with an initial inve…"
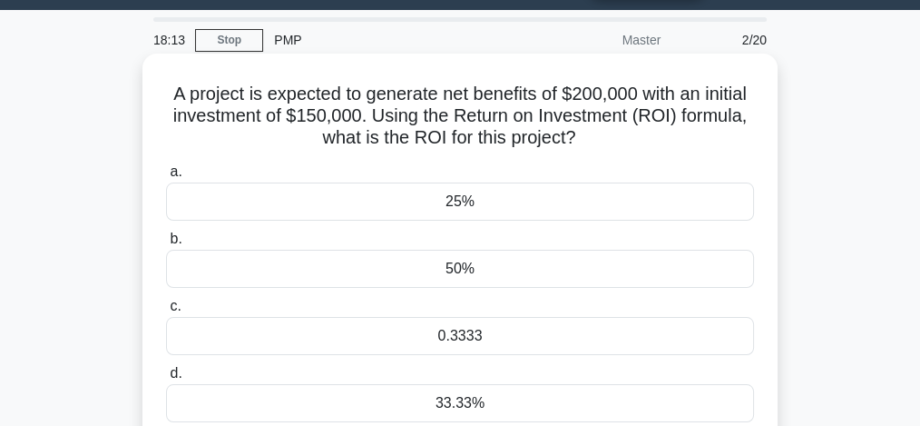
click at [461, 403] on div "33.33%" at bounding box center [460, 403] width 588 height 38
click at [166, 379] on input "d. 33.33%" at bounding box center [166, 374] width 0 height 12
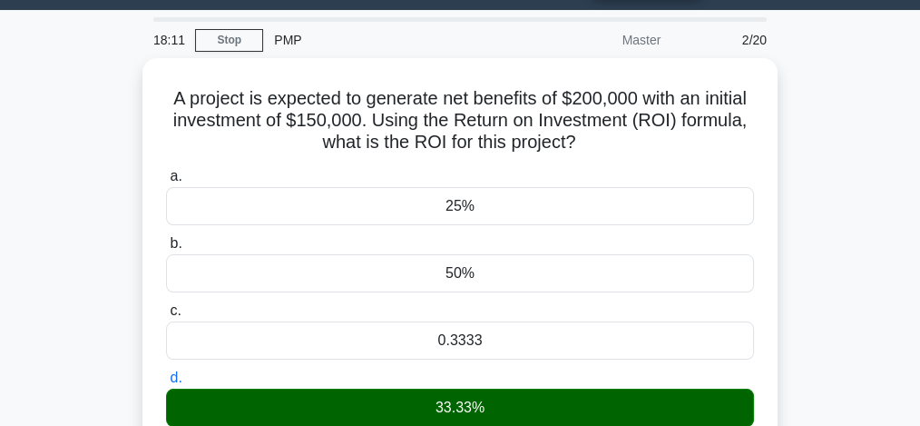
scroll to position [420, 0]
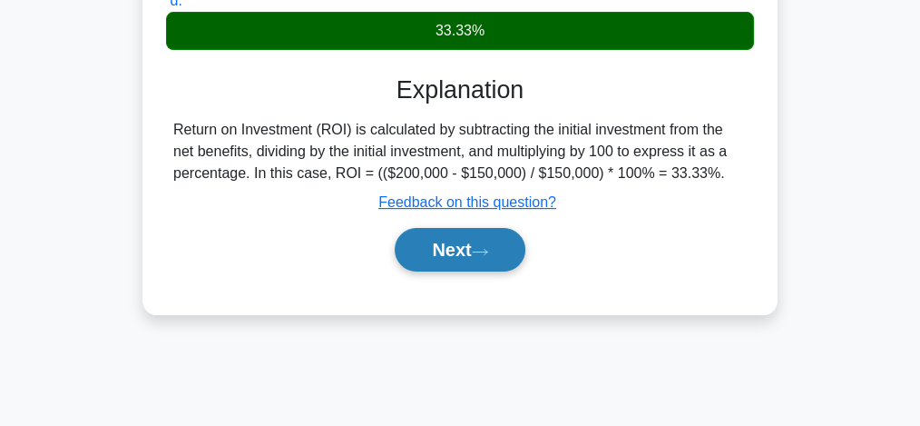
click at [498, 243] on button "Next" at bounding box center [460, 250] width 130 height 44
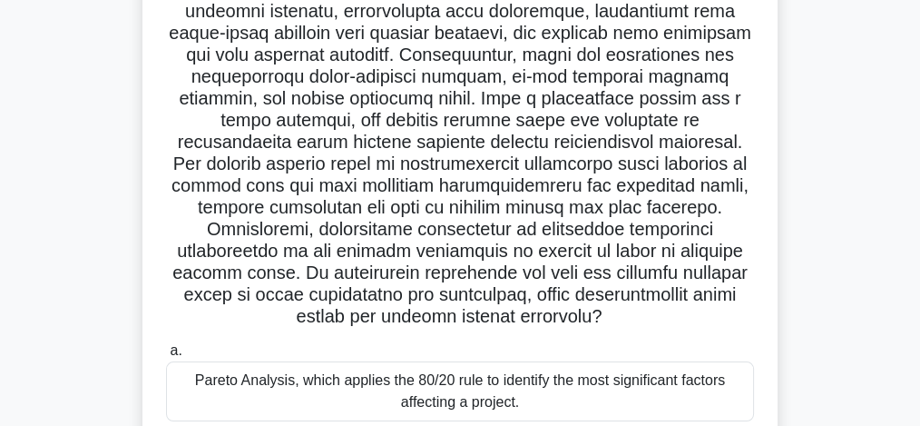
scroll to position [202, 0]
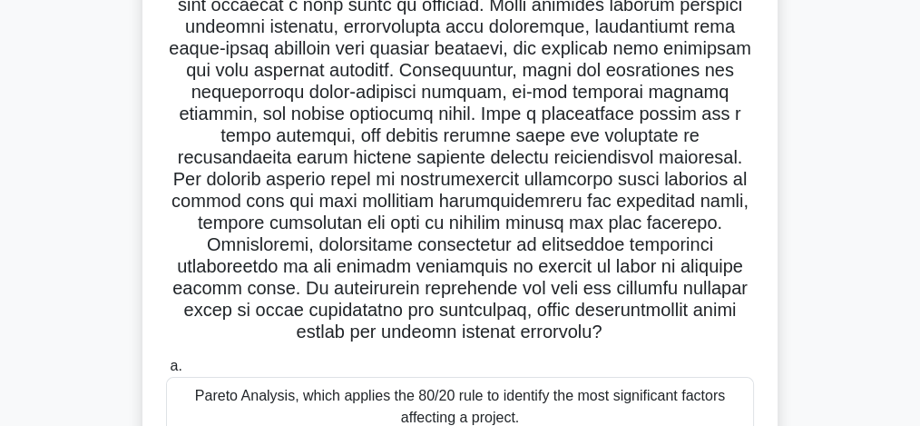
click at [372, 185] on h5 ".spinner_0XTQ{transform-origin:center;animation:spinner_y6GP .75s linear infini…" at bounding box center [460, 136] width 592 height 416
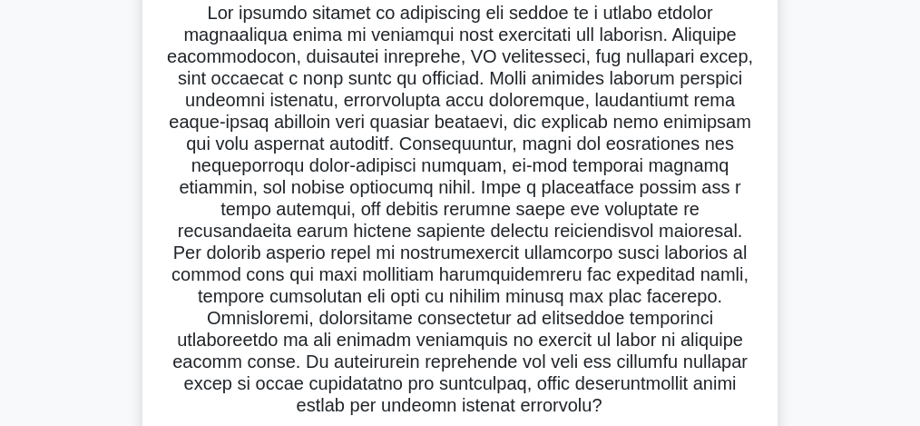
scroll to position [0, 0]
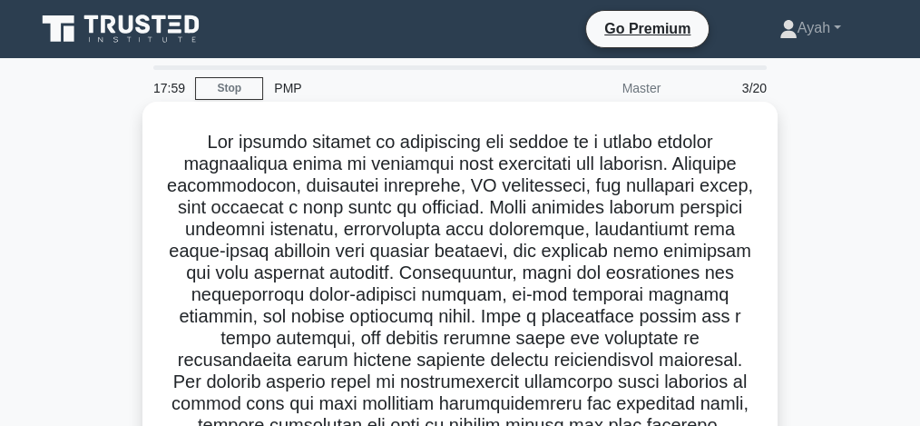
drag, startPoint x: 619, startPoint y: 336, endPoint x: 182, endPoint y: 142, distance: 477.8
click at [182, 142] on h5 ".spinner_0XTQ{transform-origin:center;animation:spinner_y6GP .75s linear infini…" at bounding box center [460, 339] width 592 height 416
copy h5 "The project manager is overseeing the launch of a mobile banking application ai…"
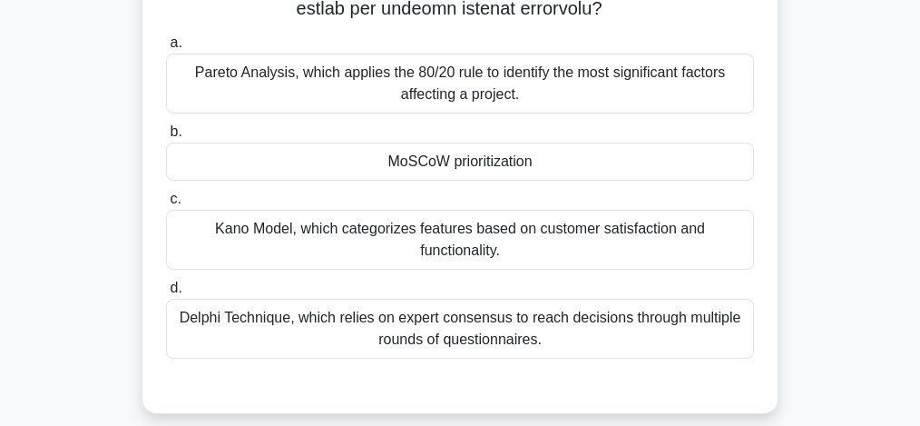
scroll to position [554, 0]
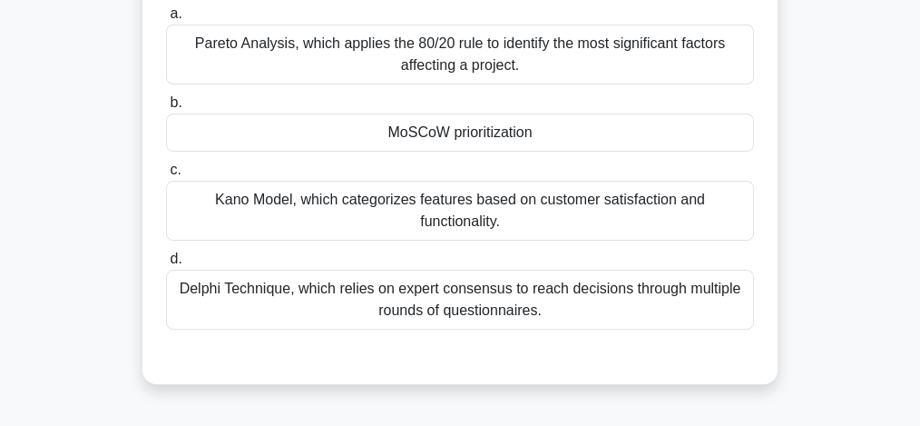
click at [301, 135] on div "MoSCoW prioritization" at bounding box center [460, 132] width 588 height 38
click at [166, 109] on input "b. MoSCoW prioritization" at bounding box center [166, 103] width 0 height 12
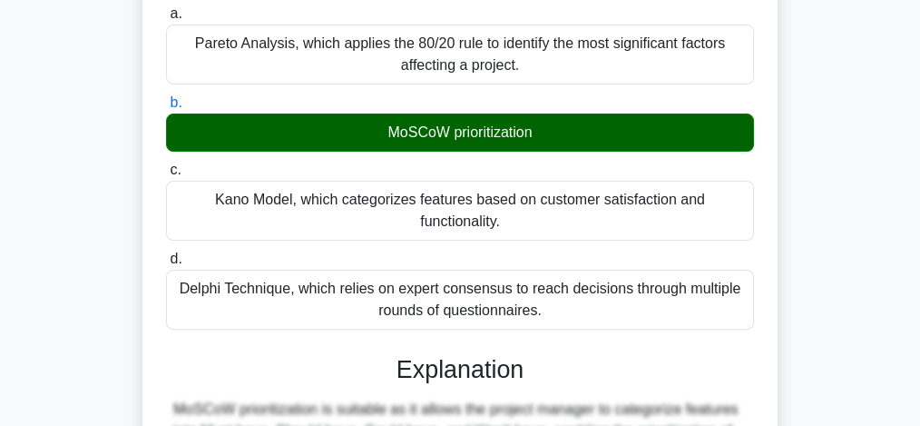
click at [166, 164] on input "c. Kano Model, which categorizes features based on customer satisfaction and fu…" at bounding box center [166, 170] width 0 height 12
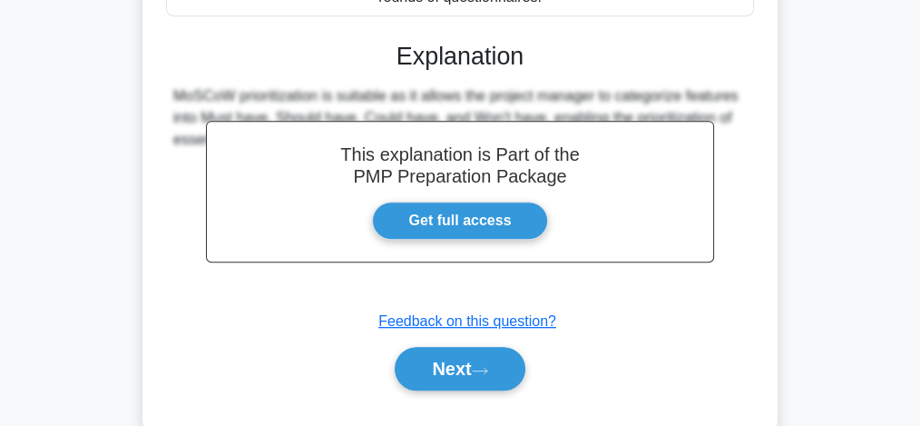
scroll to position [879, 0]
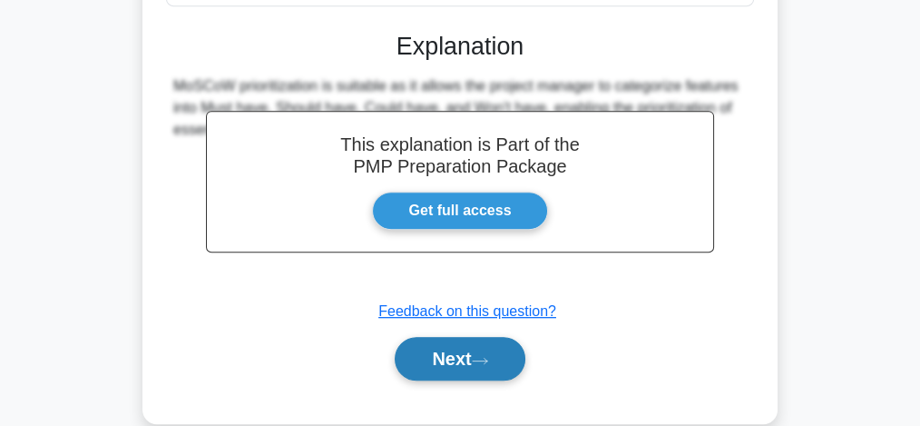
click at [501, 358] on button "Next" at bounding box center [460, 359] width 130 height 44
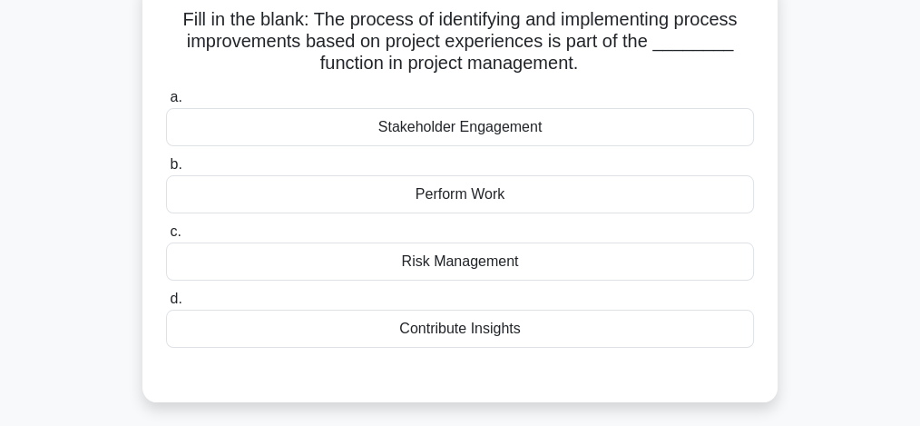
scroll to position [95, 0]
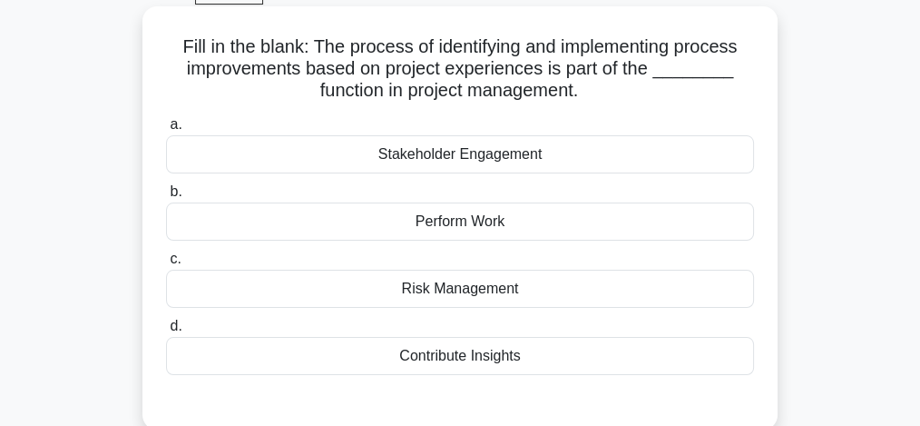
click at [354, 220] on div "Perform Work" at bounding box center [460, 221] width 588 height 38
click at [166, 198] on input "b. Perform Work" at bounding box center [166, 192] width 0 height 12
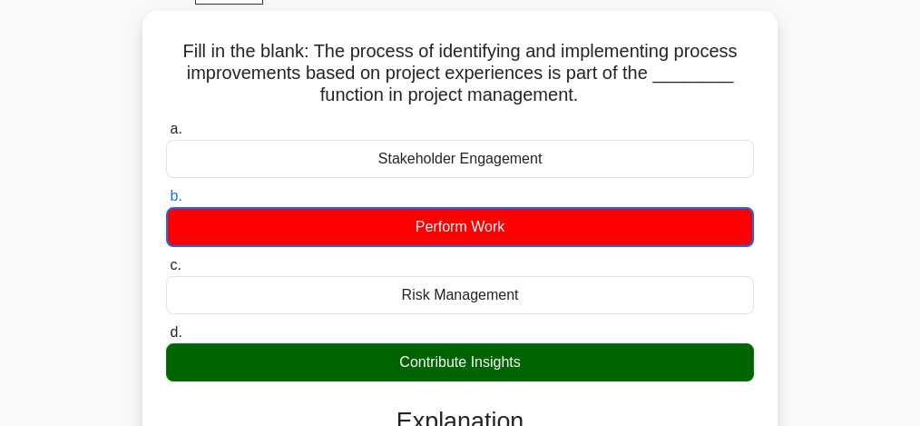
click at [166, 260] on input "c. Risk Management" at bounding box center [166, 266] width 0 height 12
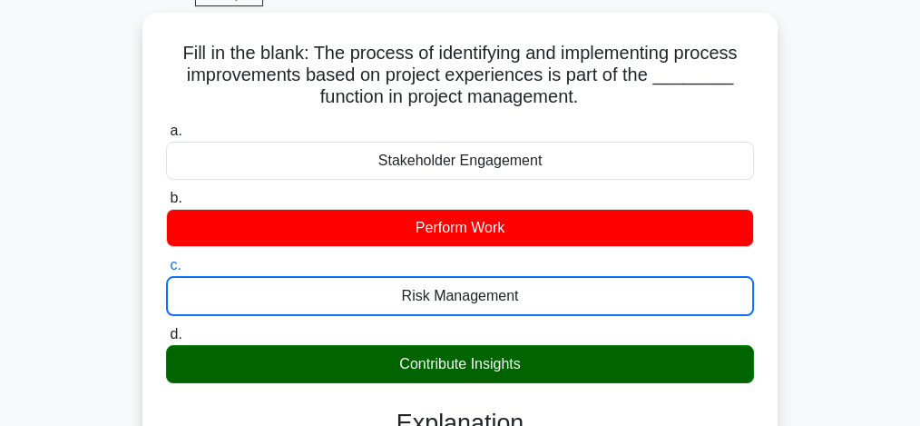
scroll to position [0, 0]
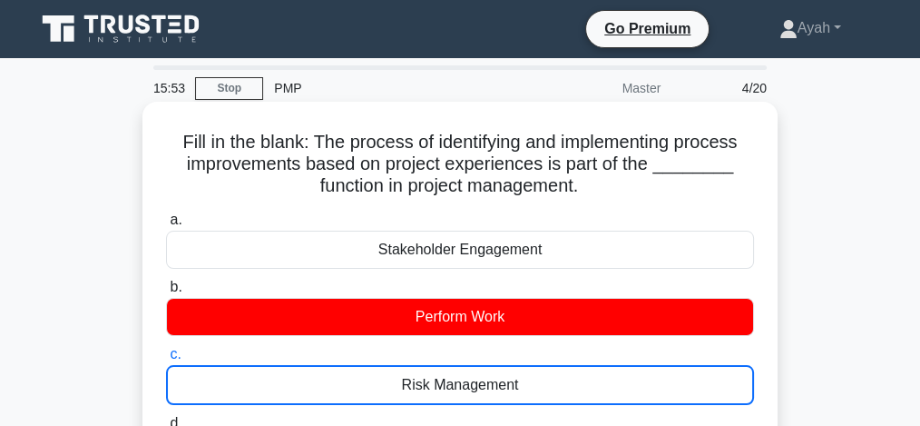
drag, startPoint x: 584, startPoint y: 54, endPoint x: 168, endPoint y: 139, distance: 425.2
click at [168, 139] on h5 "Fill in the blank: The process of identifying and implementing process improvem…" at bounding box center [460, 164] width 592 height 67
copy h5 "Fill in the blank: The process of identifying and implementing process improvem…"
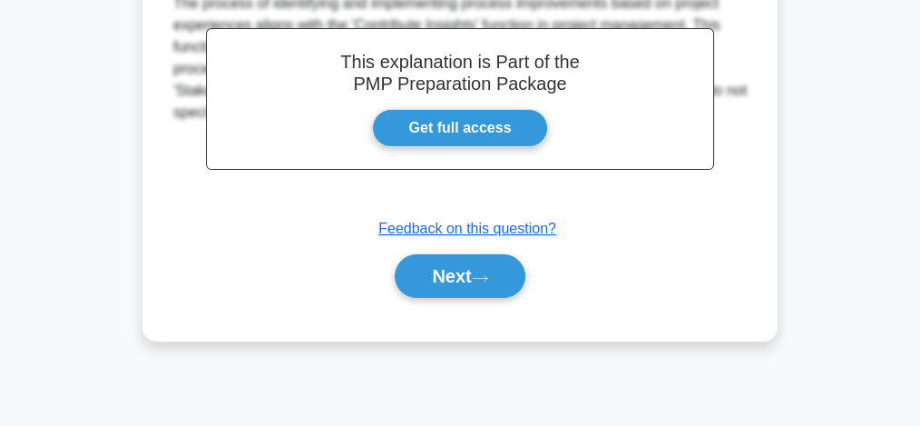
scroll to position [554, 0]
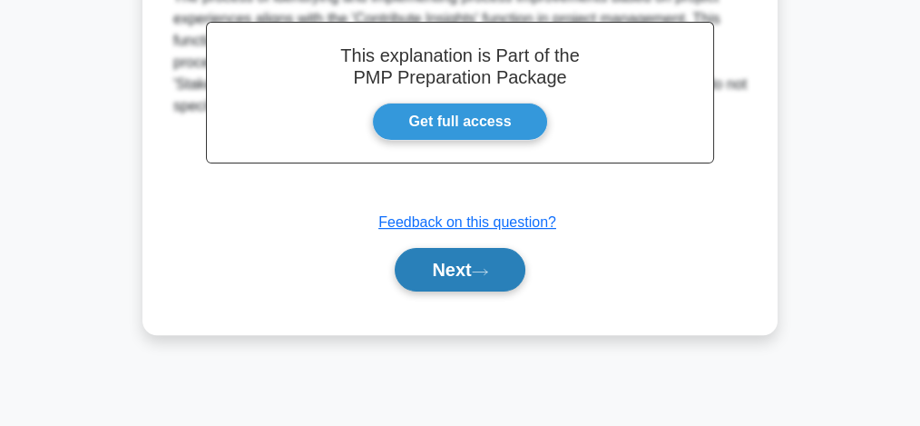
click at [430, 264] on button "Next" at bounding box center [460, 270] width 130 height 44
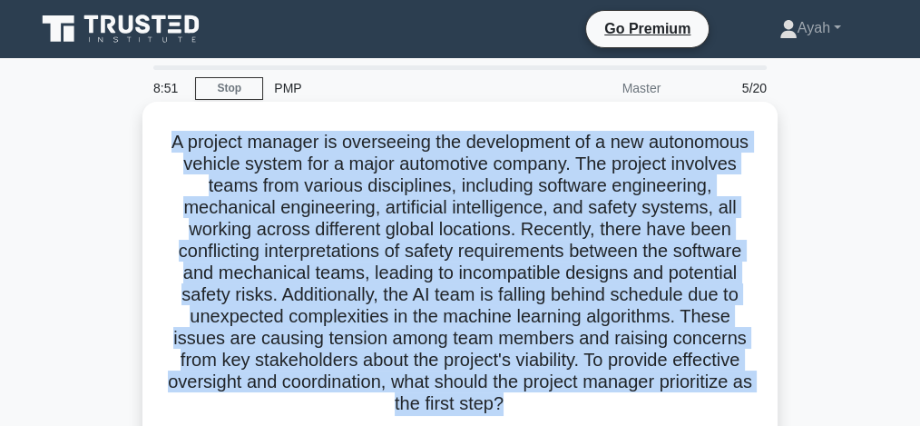
scroll to position [62, 0]
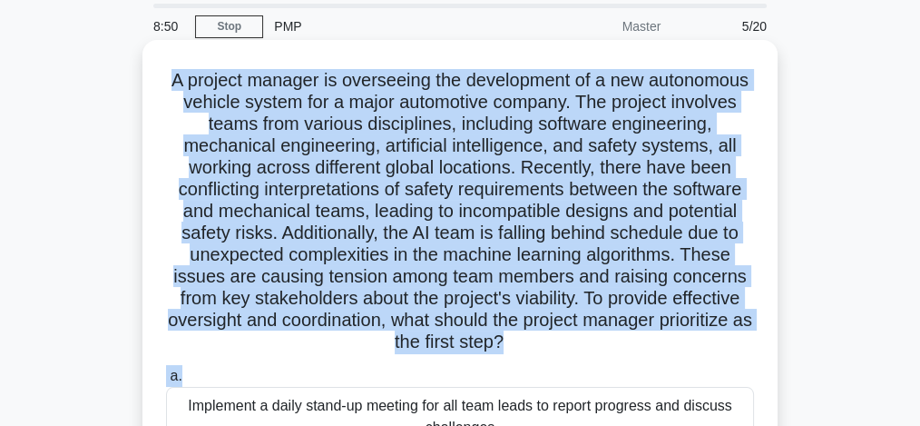
drag, startPoint x: 220, startPoint y: 141, endPoint x: 635, endPoint y: 351, distance: 465.9
click at [635, 351] on h5 "A project manager is overseeing the development of a new autonomous vehicle sys…" at bounding box center [460, 211] width 592 height 285
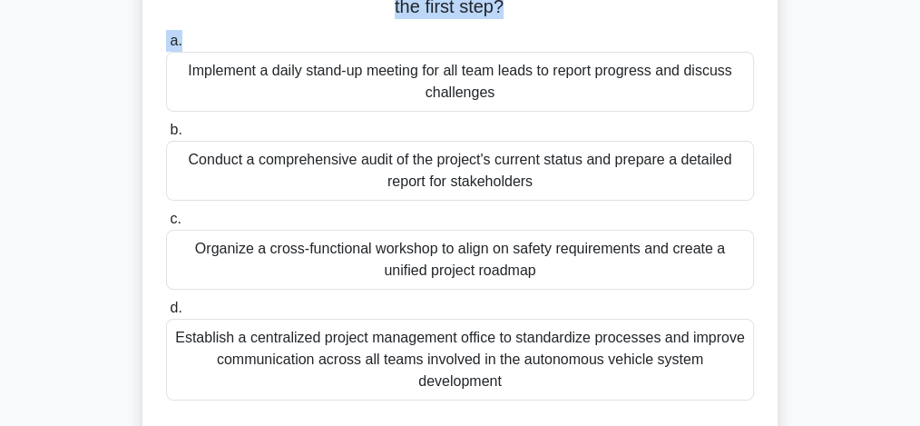
scroll to position [425, 0]
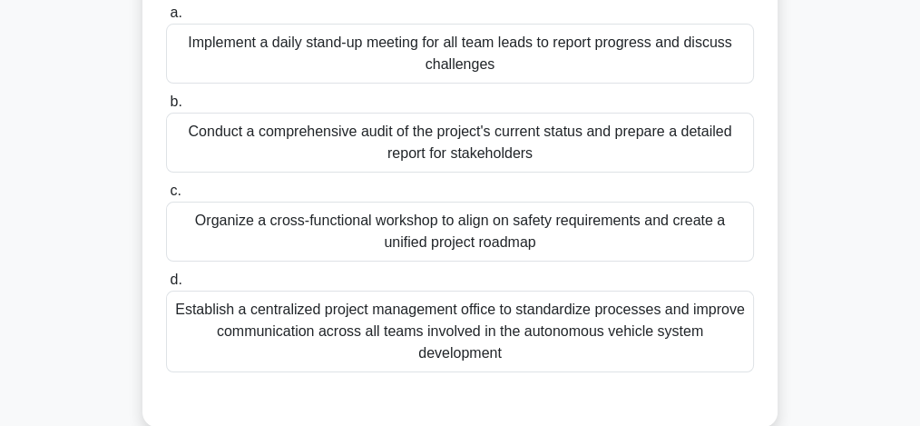
click at [339, 225] on div "Organize a cross-functional workshop to align on safety requirements and create…" at bounding box center [460, 231] width 588 height 60
click at [166, 197] on input "c. Organize a cross-functional workshop to align on safety requirements and cre…" at bounding box center [166, 191] width 0 height 12
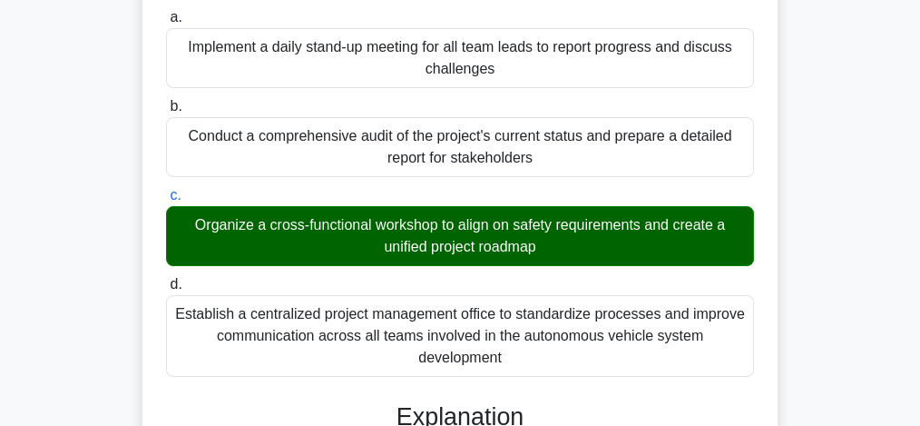
scroll to position [797, 0]
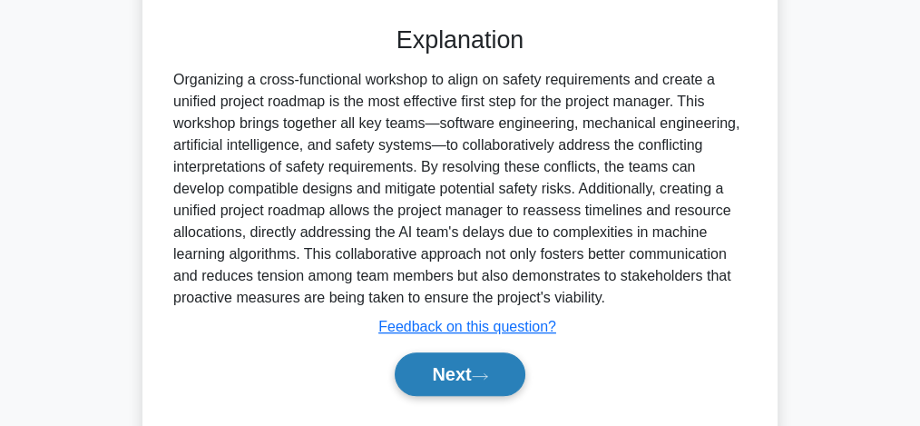
click at [488, 361] on button "Next" at bounding box center [460, 374] width 130 height 44
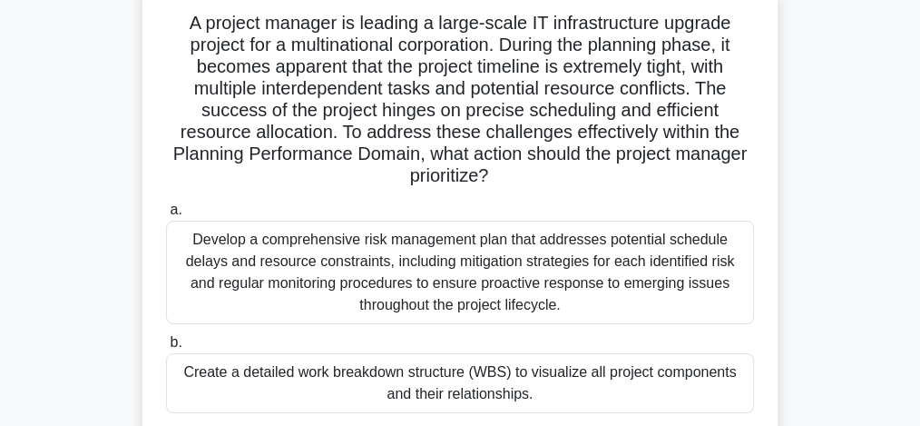
scroll to position [121, 0]
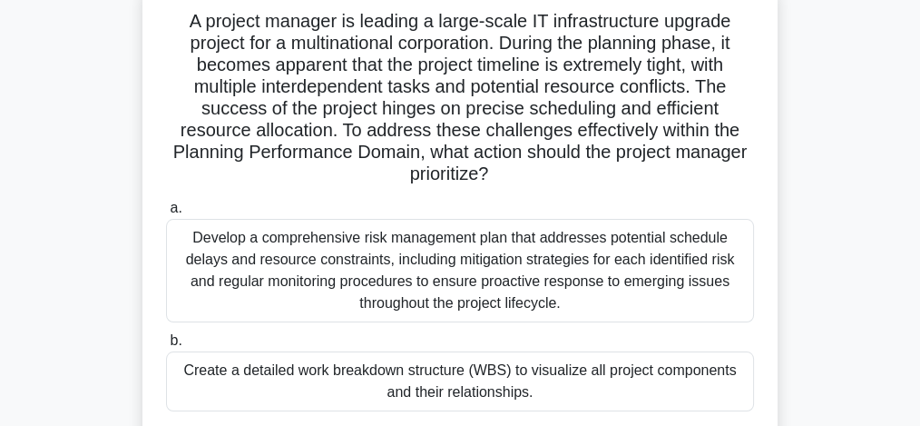
click at [366, 312] on div "Develop a comprehensive risk management plan that addresses potential schedule …" at bounding box center [460, 270] width 588 height 103
click at [166, 214] on input "a. Develop a comprehensive risk management plan that addresses potential schedu…" at bounding box center [166, 208] width 0 height 12
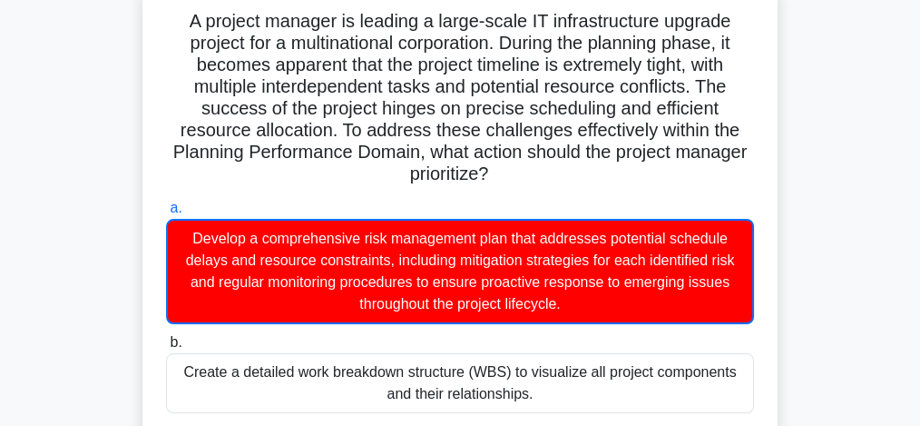
click at [166, 337] on input "b. Create a detailed work breakdown structure (WBS) to visualize all project co…" at bounding box center [166, 343] width 0 height 12
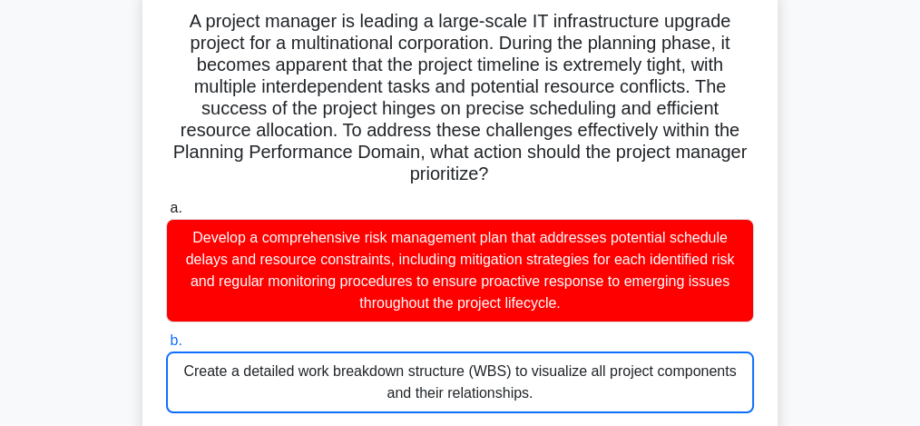
click at [166, 425] on input "c. Conduct a thorough stakeholder analysis to identify key influencers and thei…" at bounding box center [166, 432] width 0 height 12
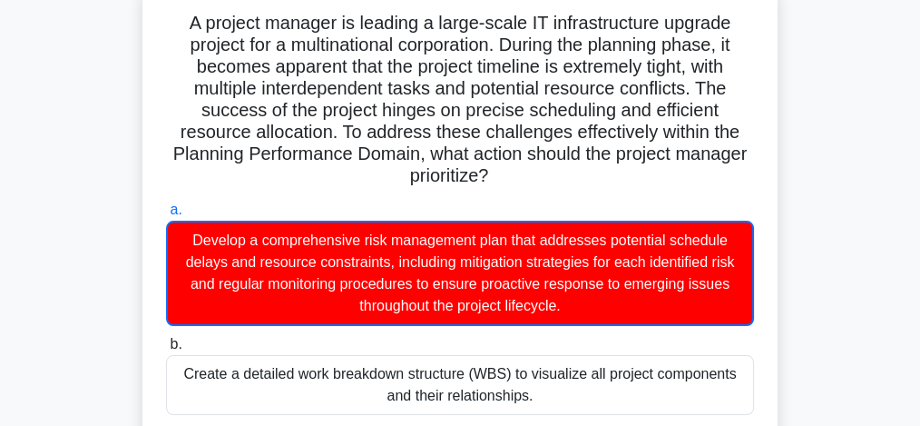
click at [166, 338] on input "b. Create a detailed work breakdown structure (WBS) to visualize all project co…" at bounding box center [166, 344] width 0 height 12
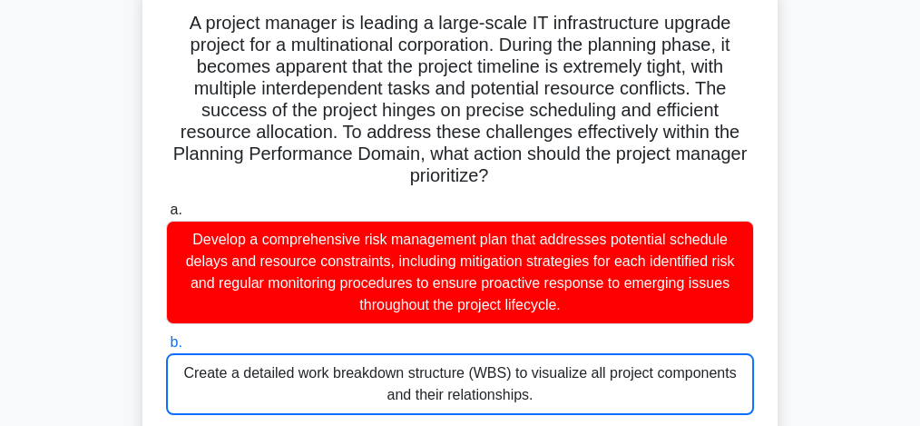
click at [166, 425] on input "c. Conduct a thorough stakeholder analysis to identify key influencers and thei…" at bounding box center [166, 433] width 0 height 12
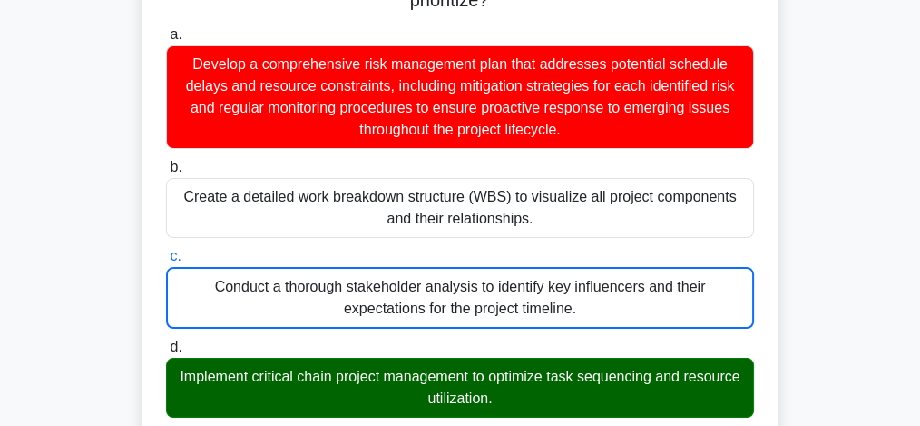
click at [166, 341] on input "d. Implement critical chain project management to optimize task sequencing and …" at bounding box center [166, 347] width 0 height 12
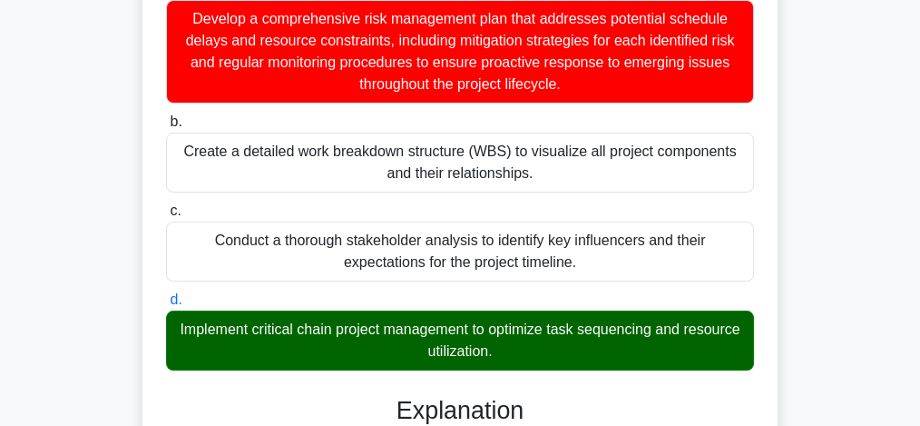
scroll to position [340, 0]
